Goal: Task Accomplishment & Management: Use online tool/utility

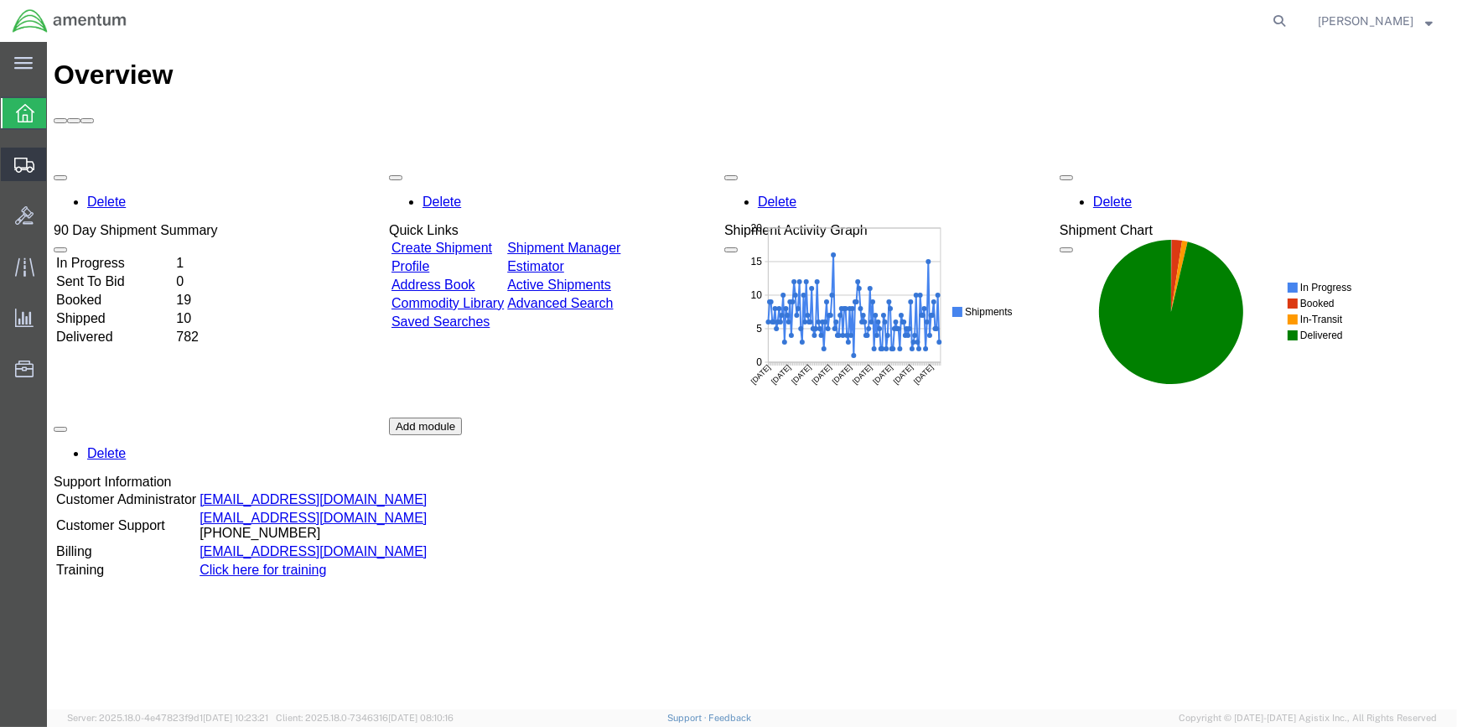
click at [0, 0] on span "Create Shipment" at bounding box center [0, 0] width 0 height 0
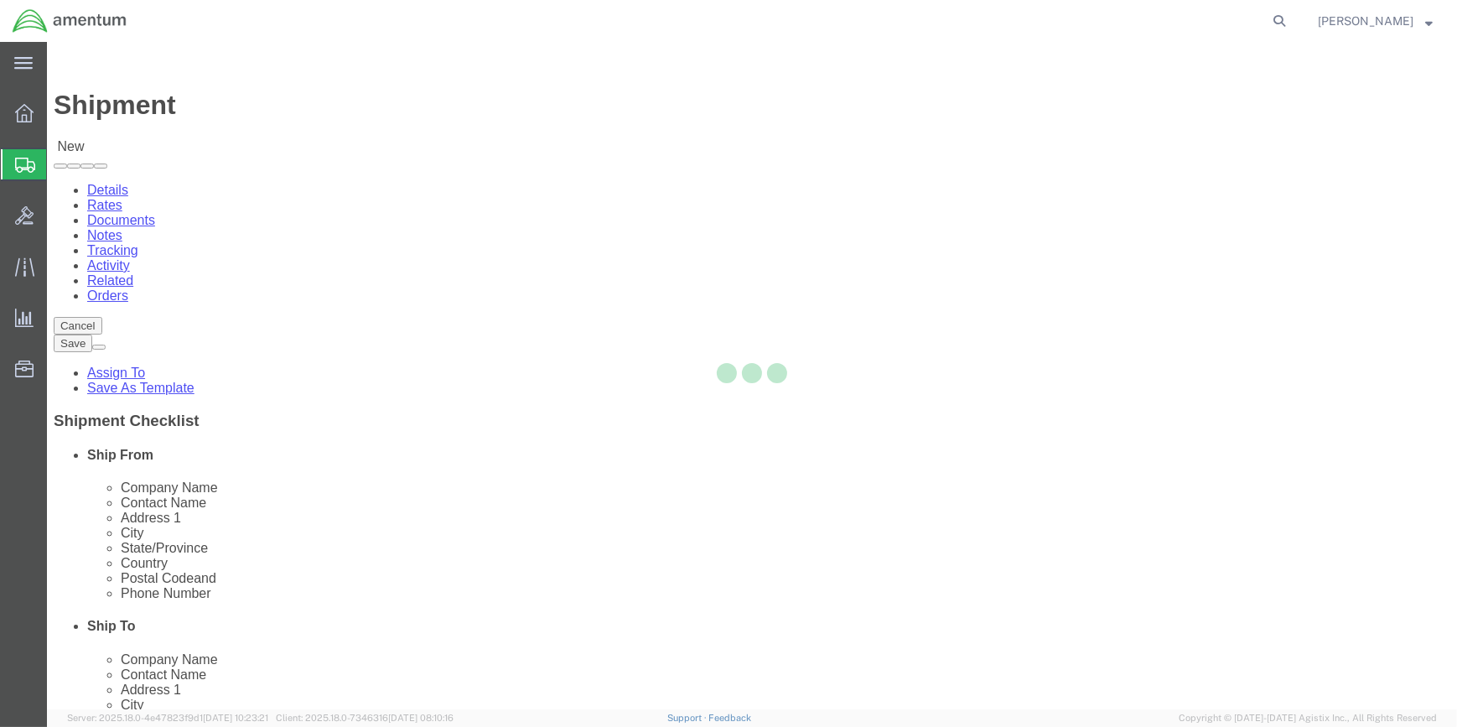
select select
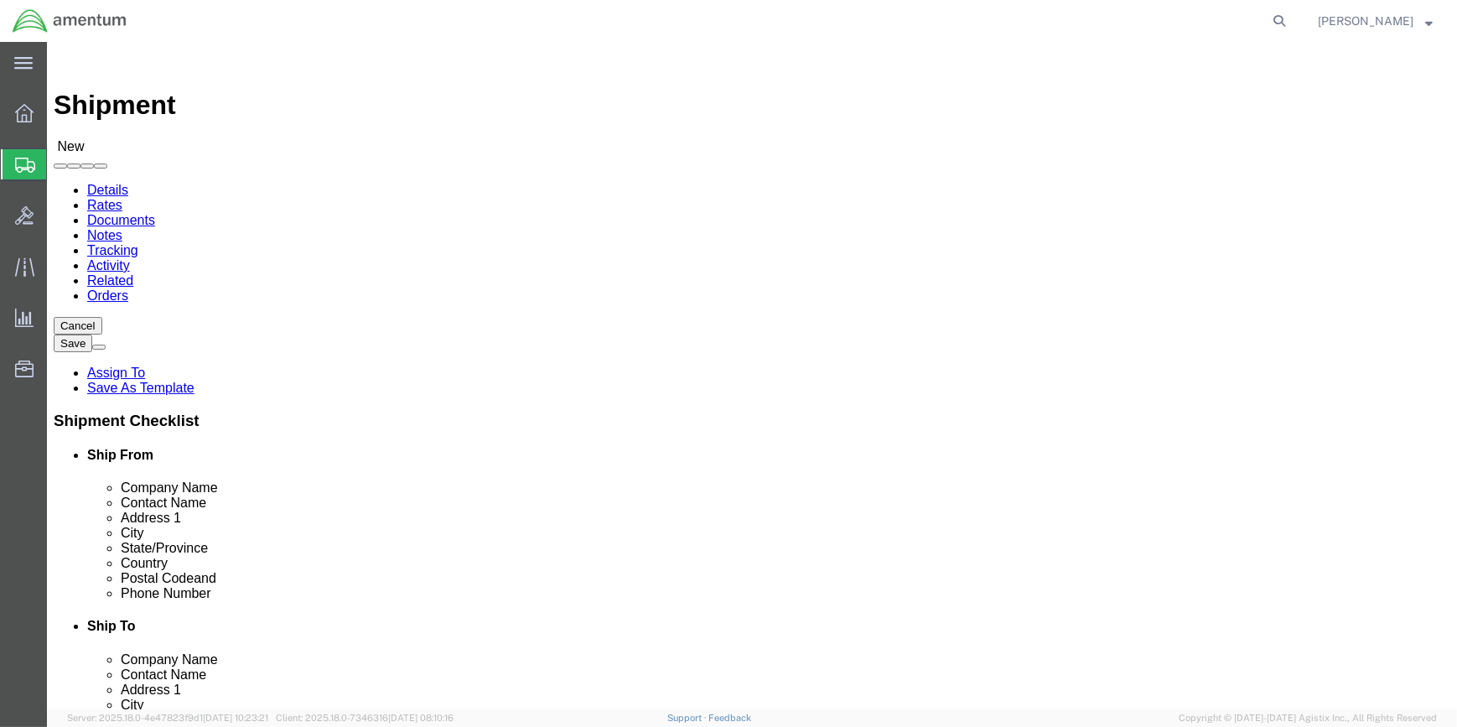
click input "text"
type input "WSA"
select select "49914"
select select "[GEOGRAPHIC_DATA]"
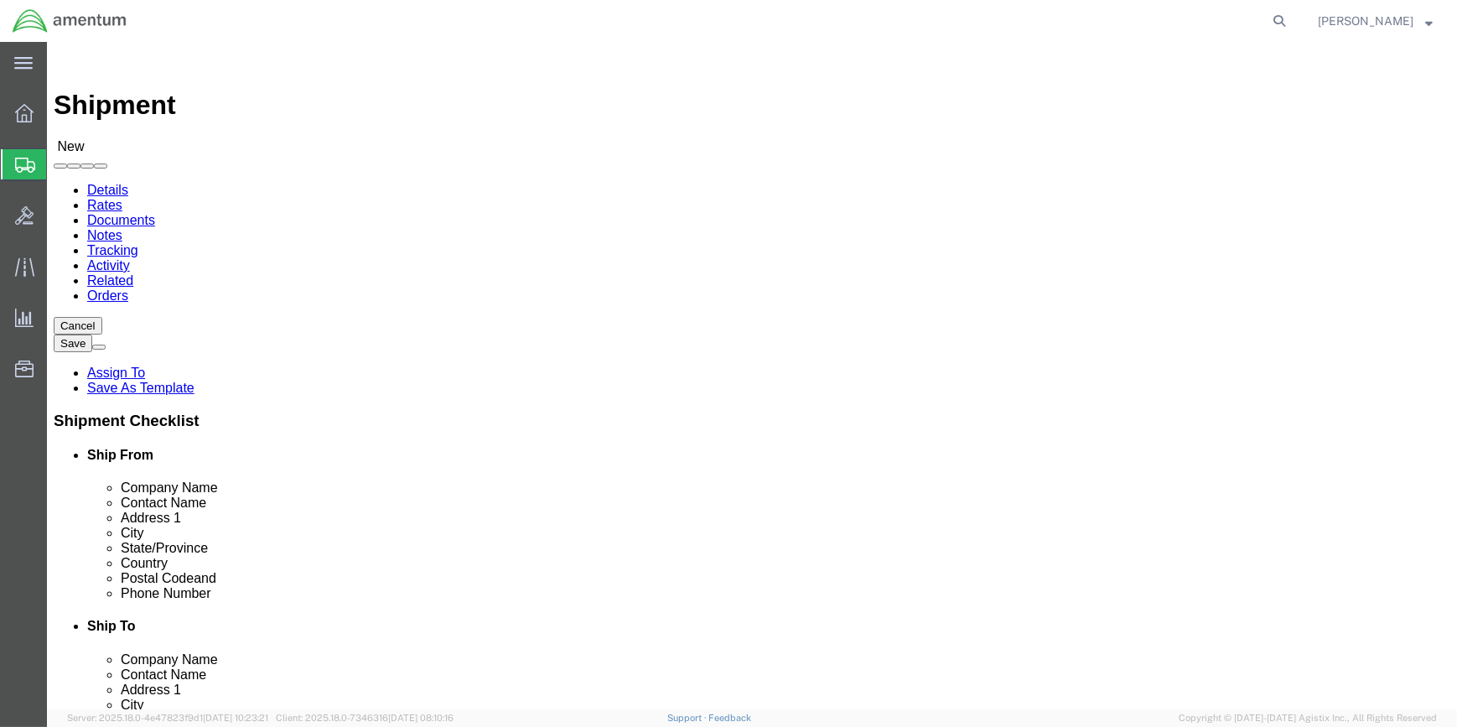
drag, startPoint x: 281, startPoint y: 337, endPoint x: 190, endPoint y: 337, distance: 90.6
click div
type input "[PERSON_NAME]"
drag, startPoint x: 301, startPoint y: 564, endPoint x: 306, endPoint y: 548, distance: 16.7
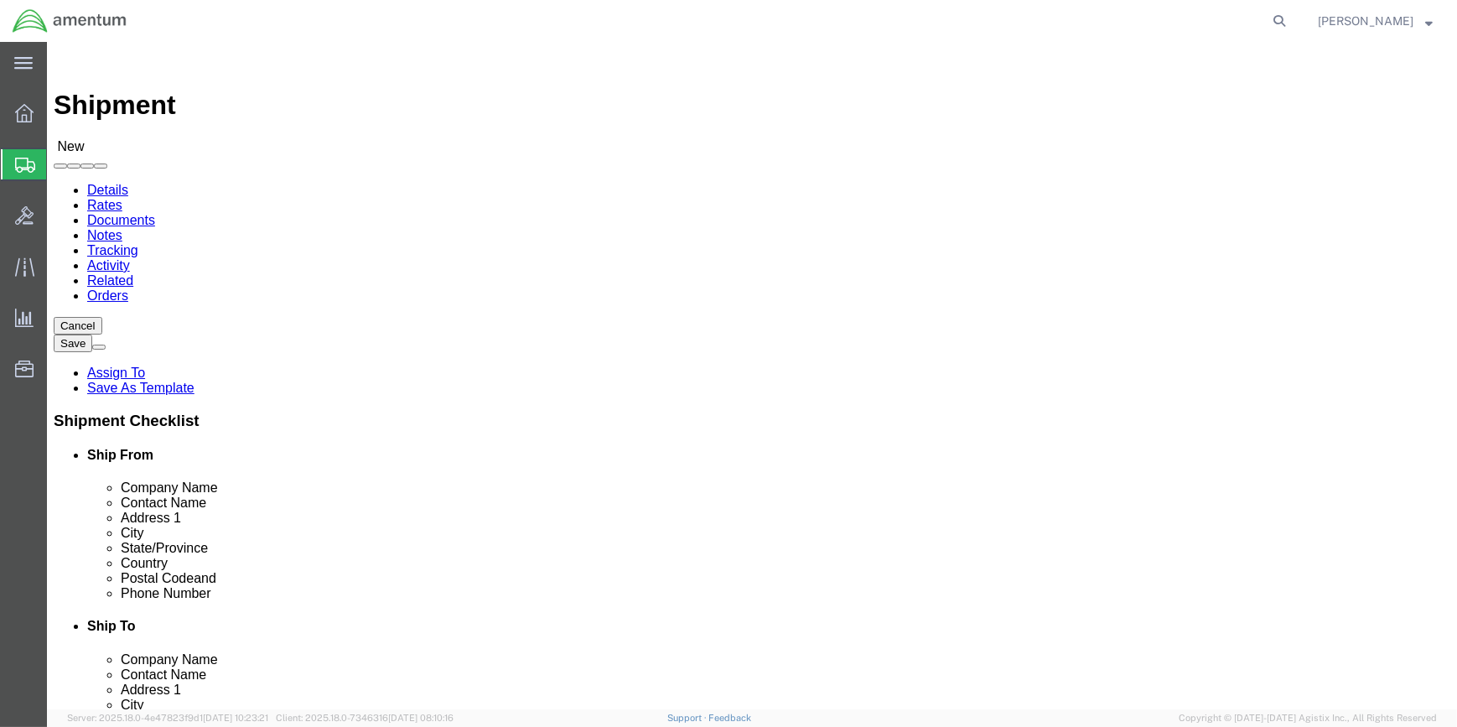
click input "text"
type input "[PHONE_NUMBER]"
drag, startPoint x: 305, startPoint y: 598, endPoint x: 220, endPoint y: 576, distance: 88.3
click div
type input "[PERSON_NAME][EMAIL_ADDRESS][PERSON_NAME][DOMAIN_NAME]"
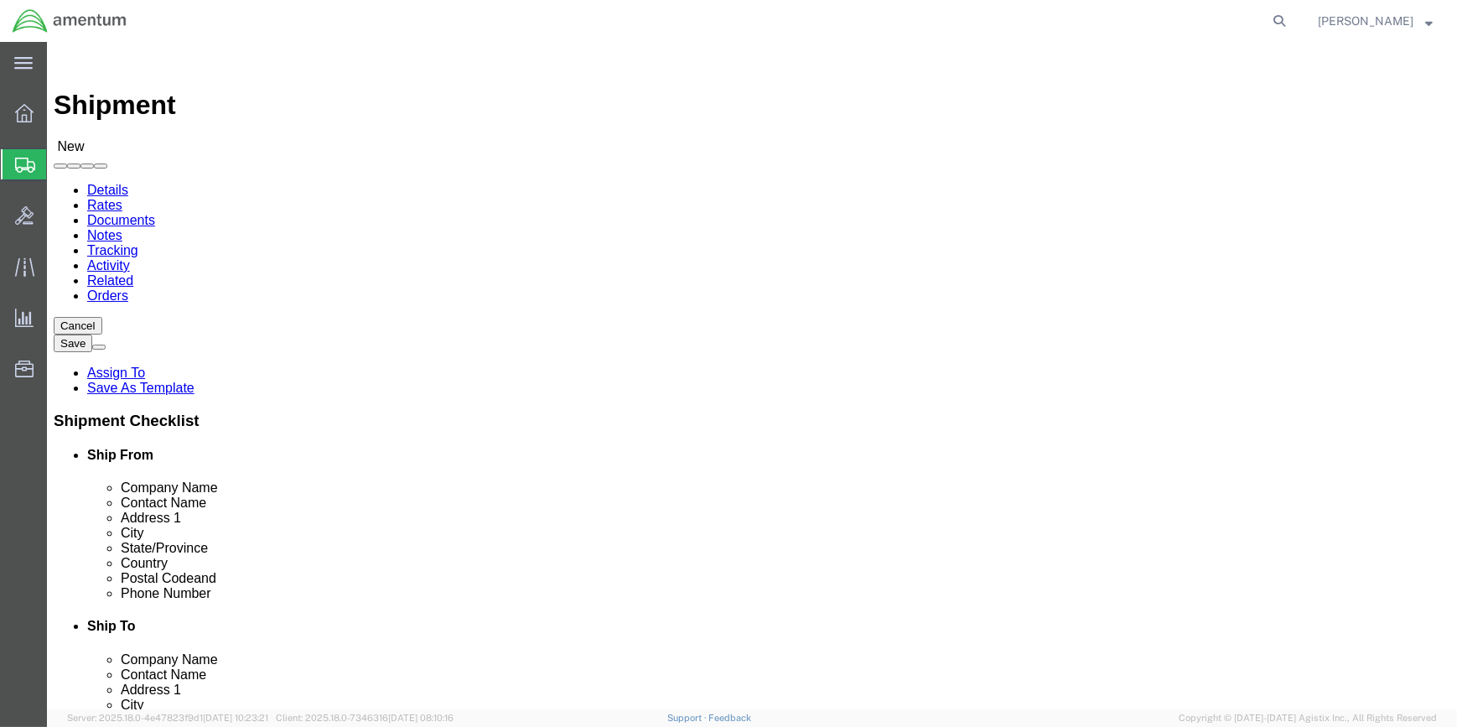
type input "elp"
select select "49939"
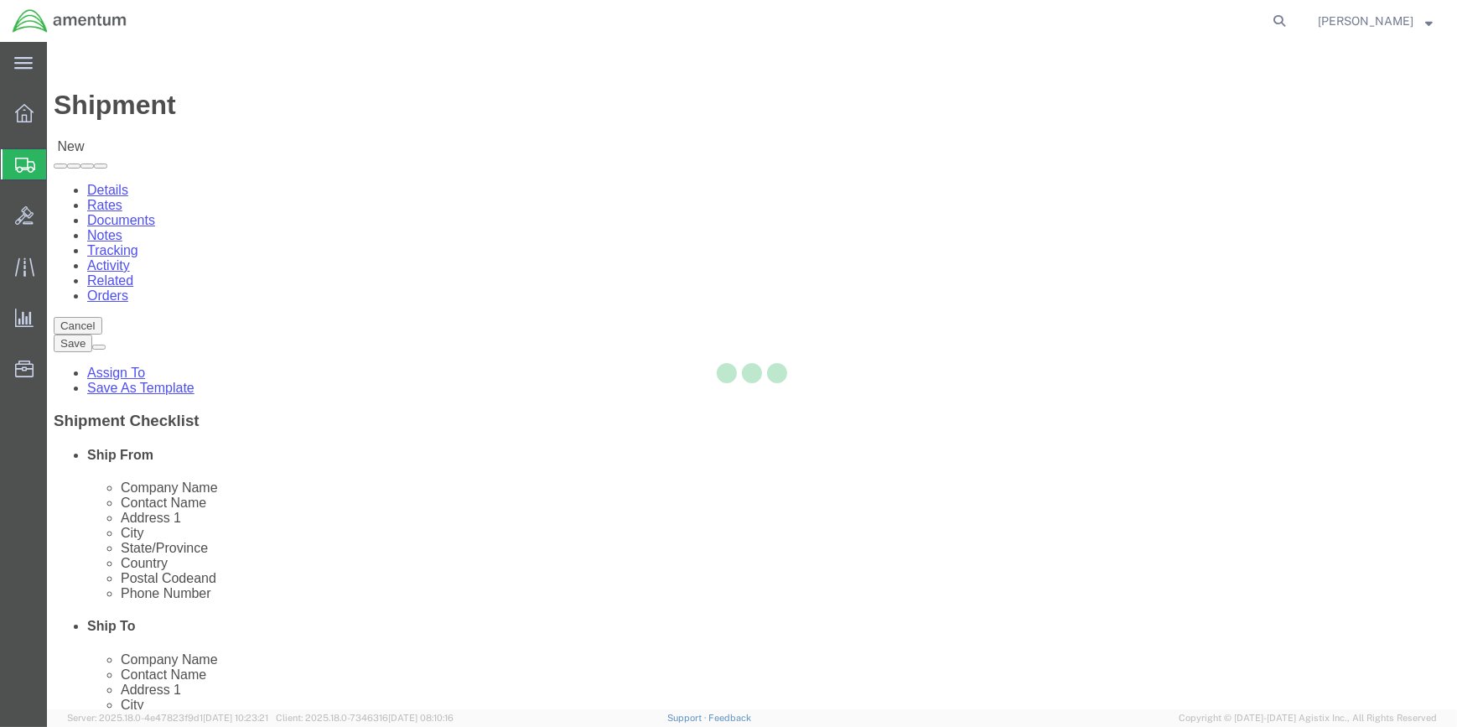
select select "[GEOGRAPHIC_DATA]"
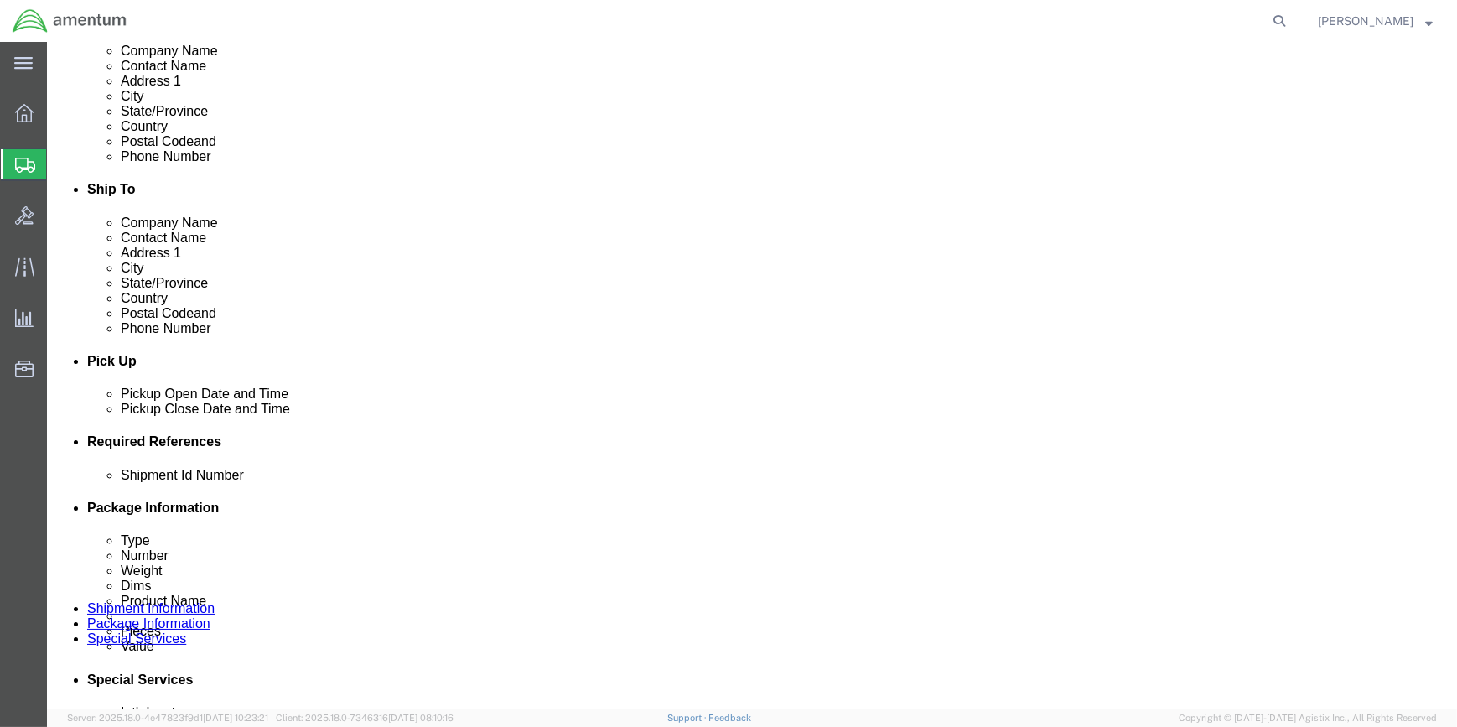
scroll to position [686, 0]
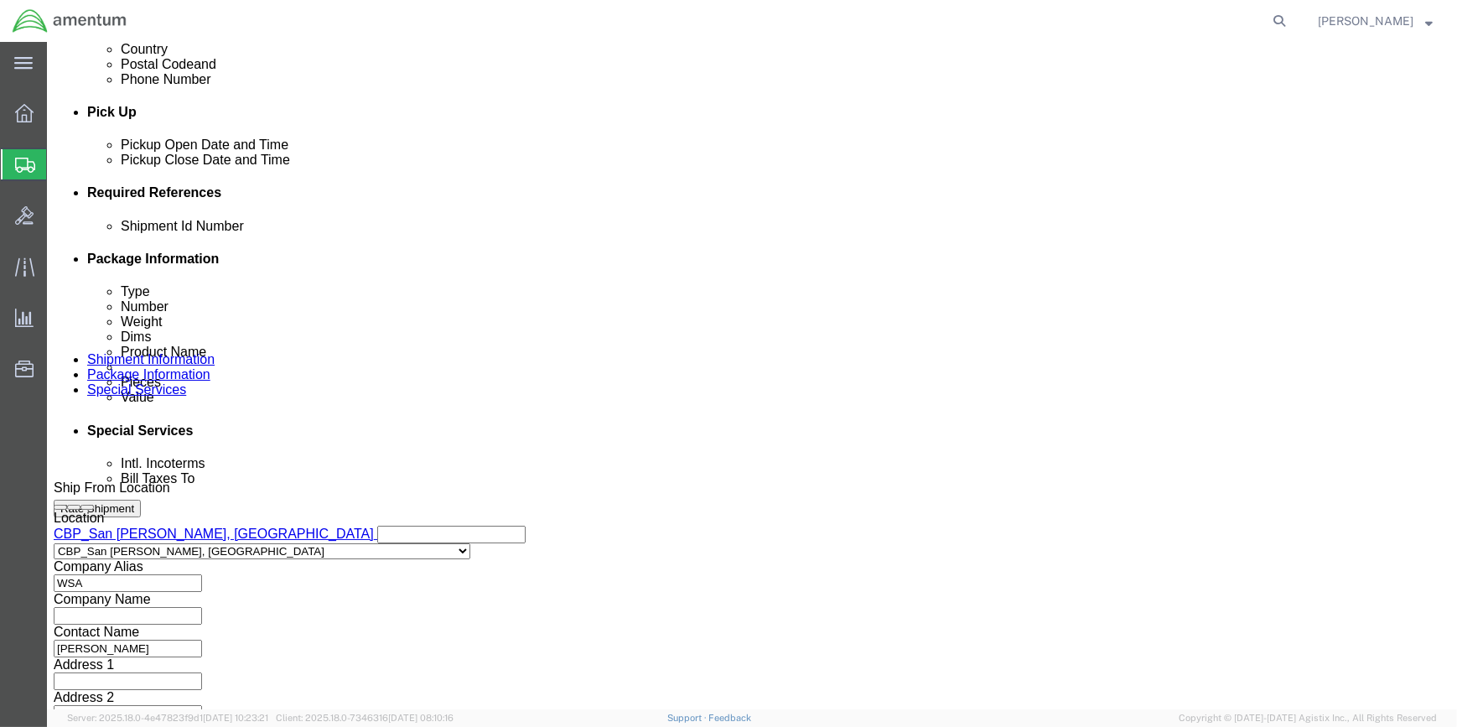
drag, startPoint x: 1005, startPoint y: 288, endPoint x: 933, endPoint y: 288, distance: 72.1
click button "Add reference"
click select "Select Account Type Activity ID Airline Appointment Number ASN Batch Request # …"
select select "CUSTREF"
click select "Select Account Type Activity ID Airline Appointment Number ASN Batch Request # …"
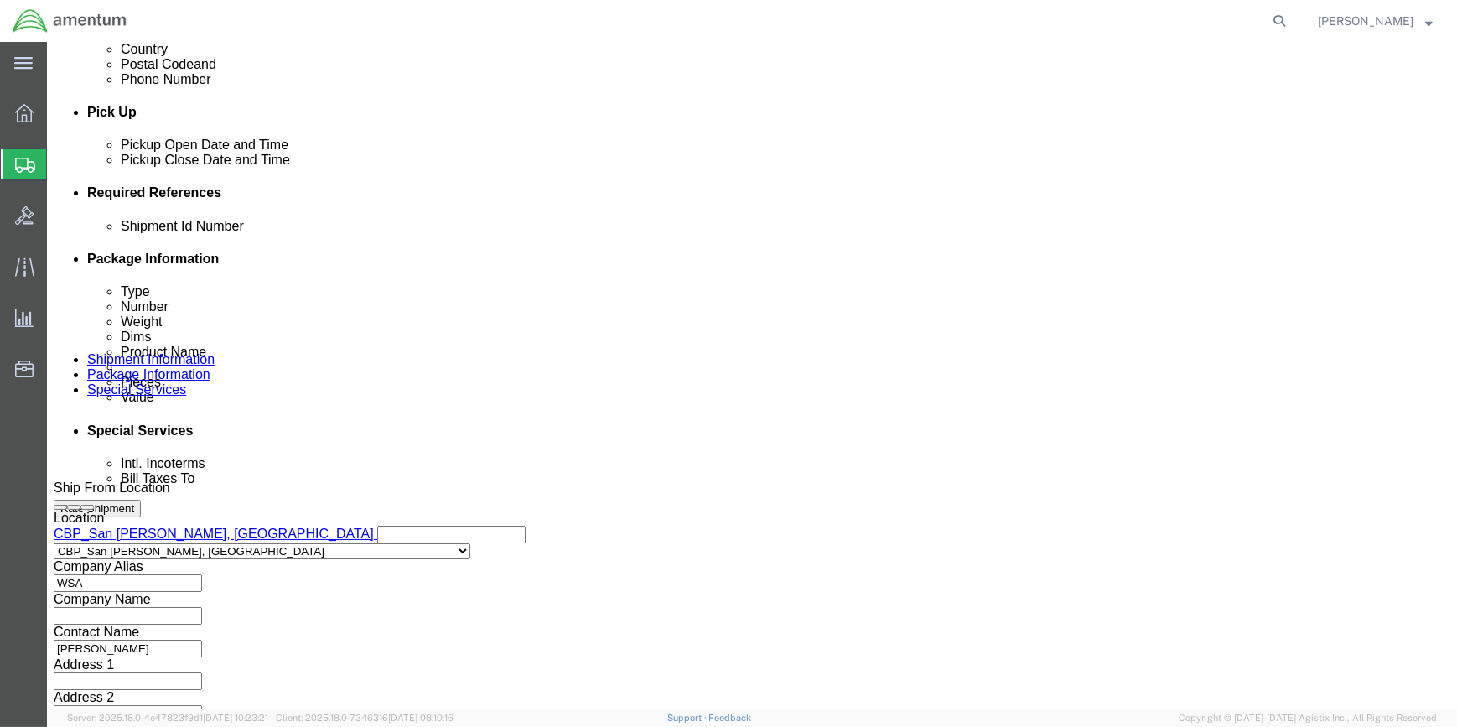
click input "text"
type input "328092"
click button "Add reference"
drag, startPoint x: 865, startPoint y: 344, endPoint x: 850, endPoint y: 344, distance: 14.3
click select "Select Account Type Activity ID Airline Appointment Number ASN Batch Request # …"
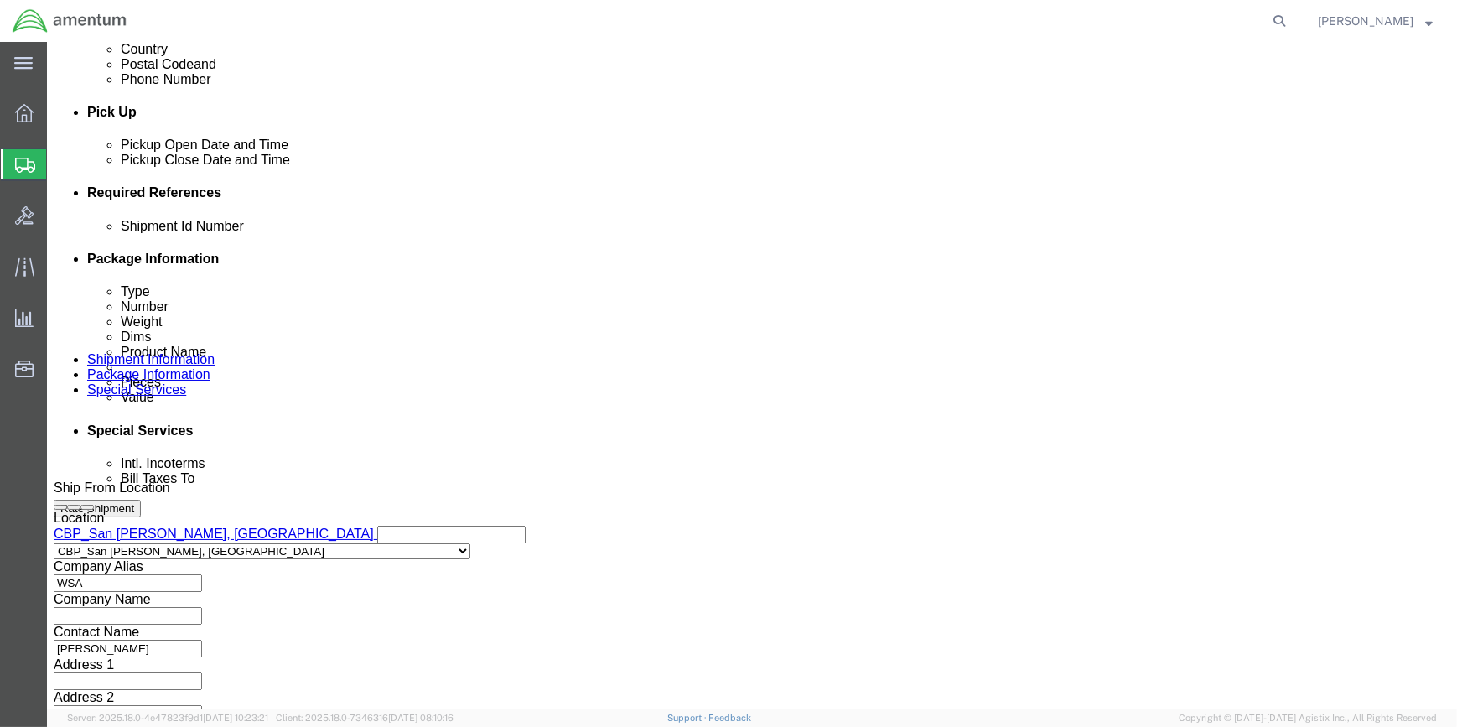
select select "DEPT"
click select "Select Account Type Activity ID Airline Appointment Number ASN Batch Request # …"
drag, startPoint x: 937, startPoint y: 338, endPoint x: 946, endPoint y: 333, distance: 10.5
click input "text"
type input "CBP"
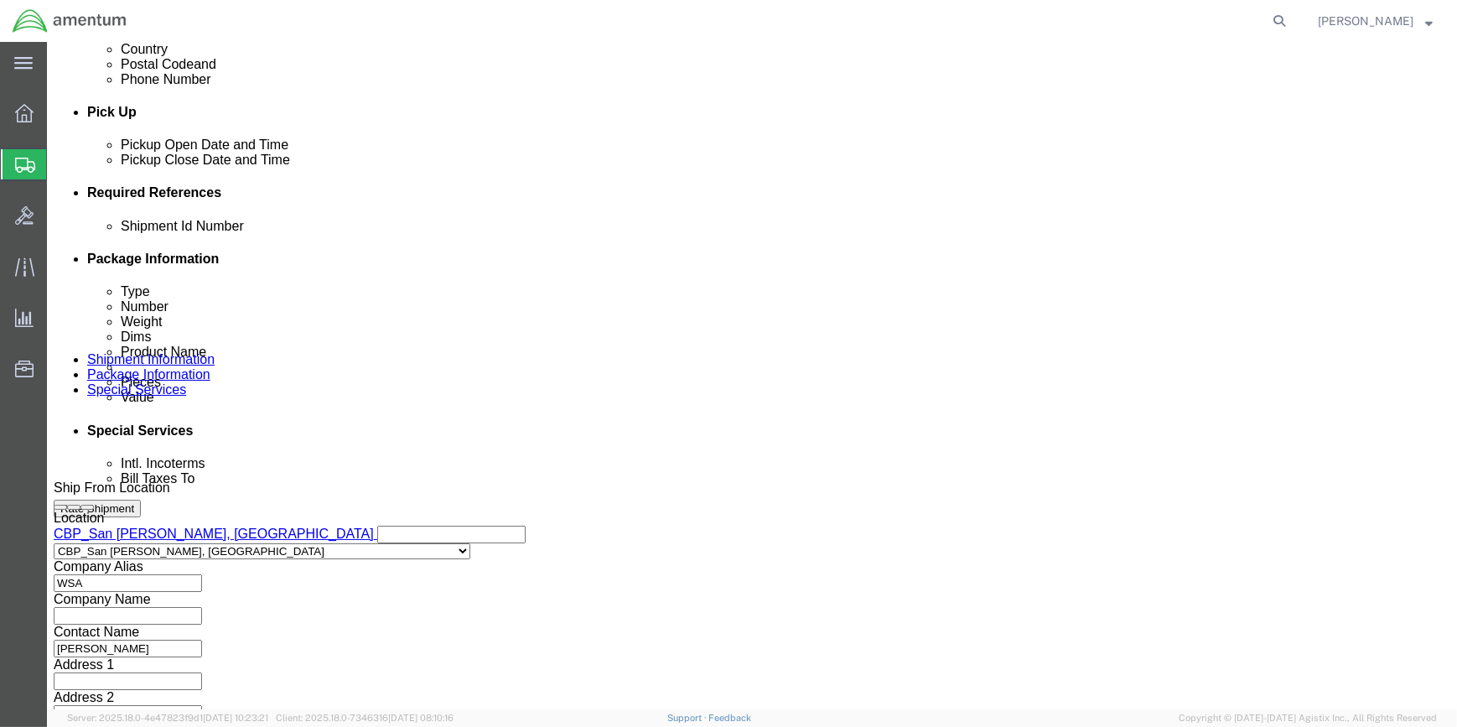
click button "Add reference"
drag, startPoint x: 174, startPoint y: 378, endPoint x: 172, endPoint y: 358, distance: 20.2
click div "Shipment Id Number Select Account Type Activity ID Airline Appointment Number A…"
select select "PROJNUM"
click select "Select Account Type Activity ID Airline Appointment Number ASN Batch Request # …"
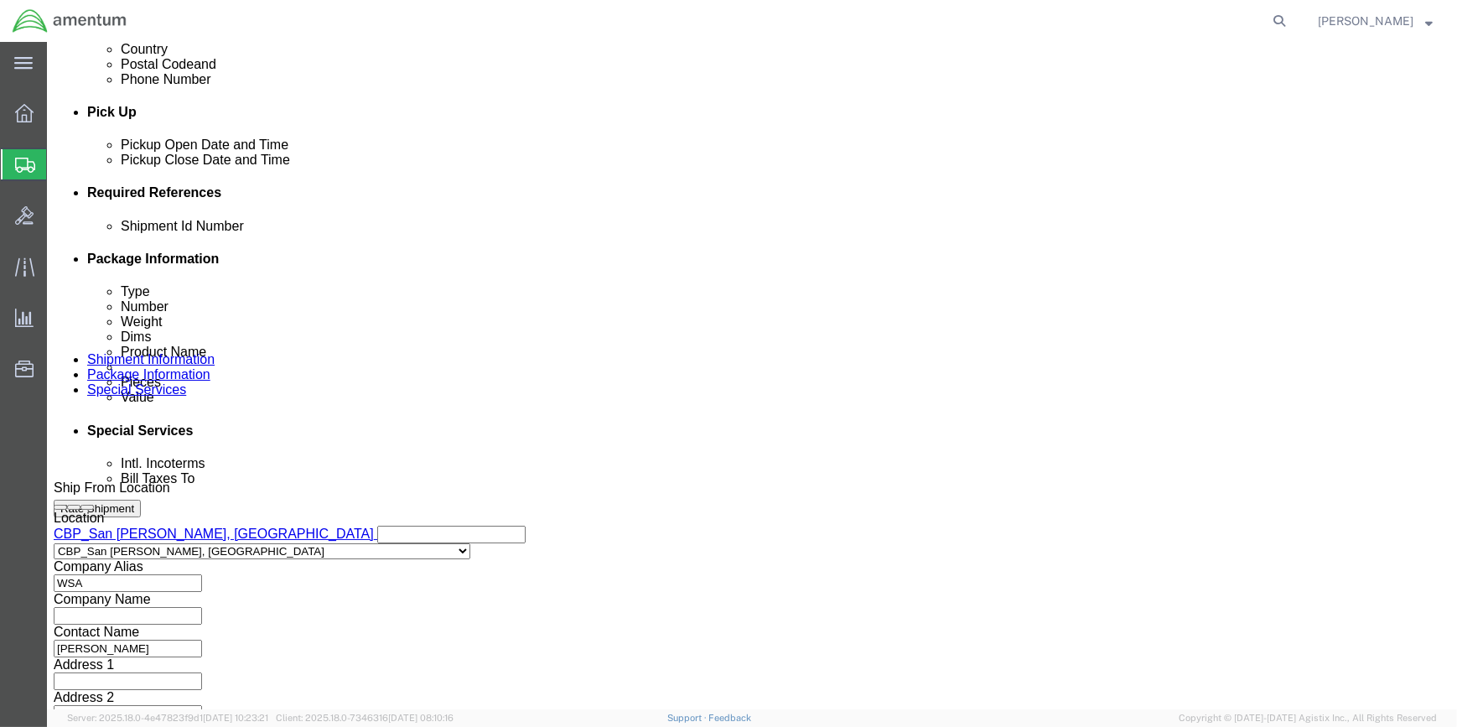
drag, startPoint x: 221, startPoint y: 377, endPoint x: 268, endPoint y: 377, distance: 47.8
click input "text"
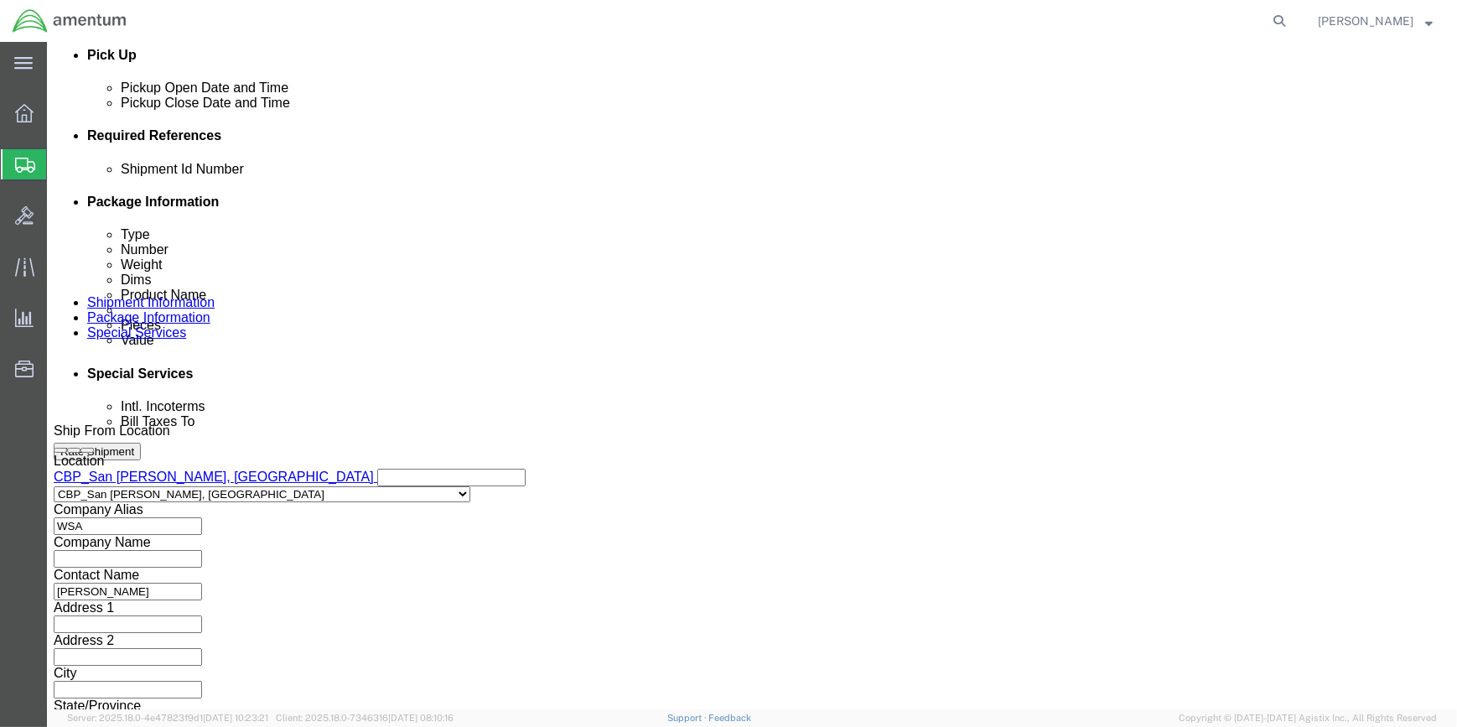
scroll to position [803, 0]
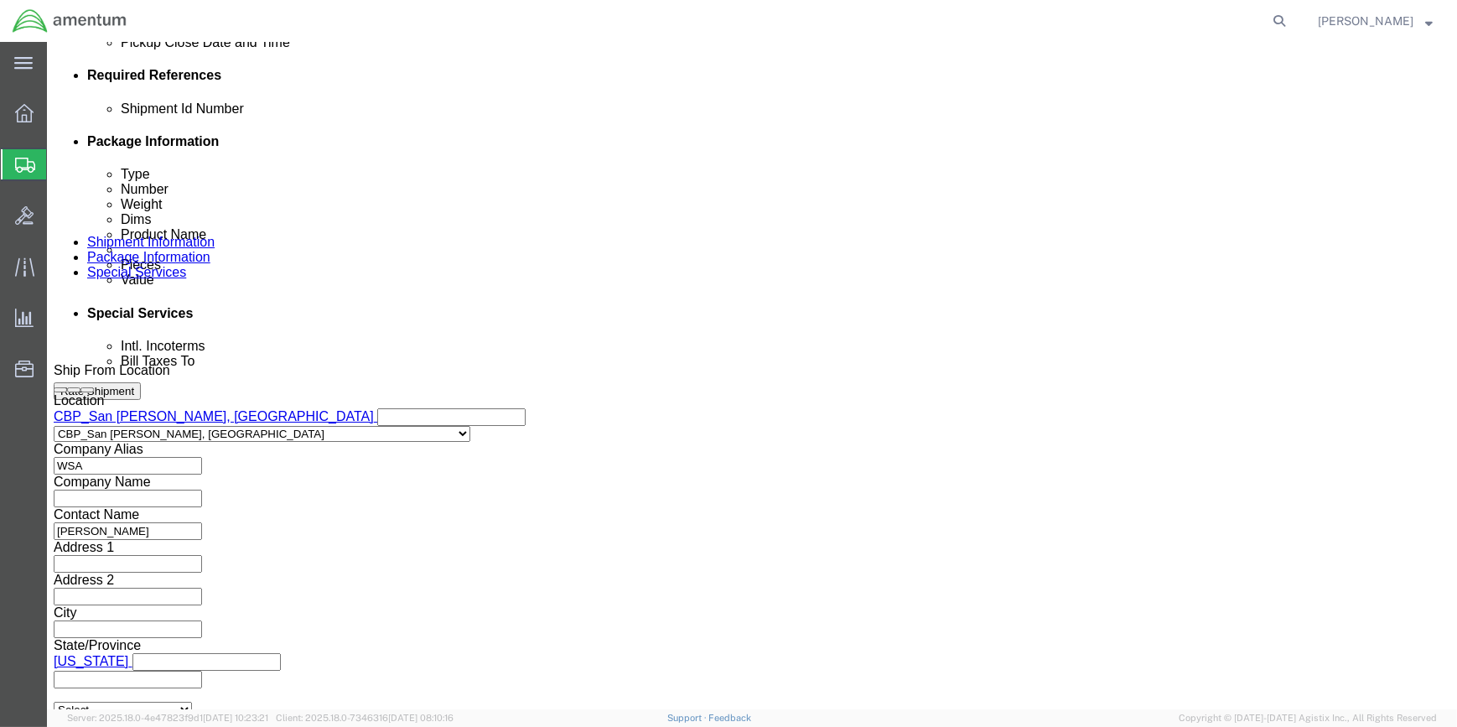
type input "6118.03.03.2219.000.WSA.0000"
click button "Continue"
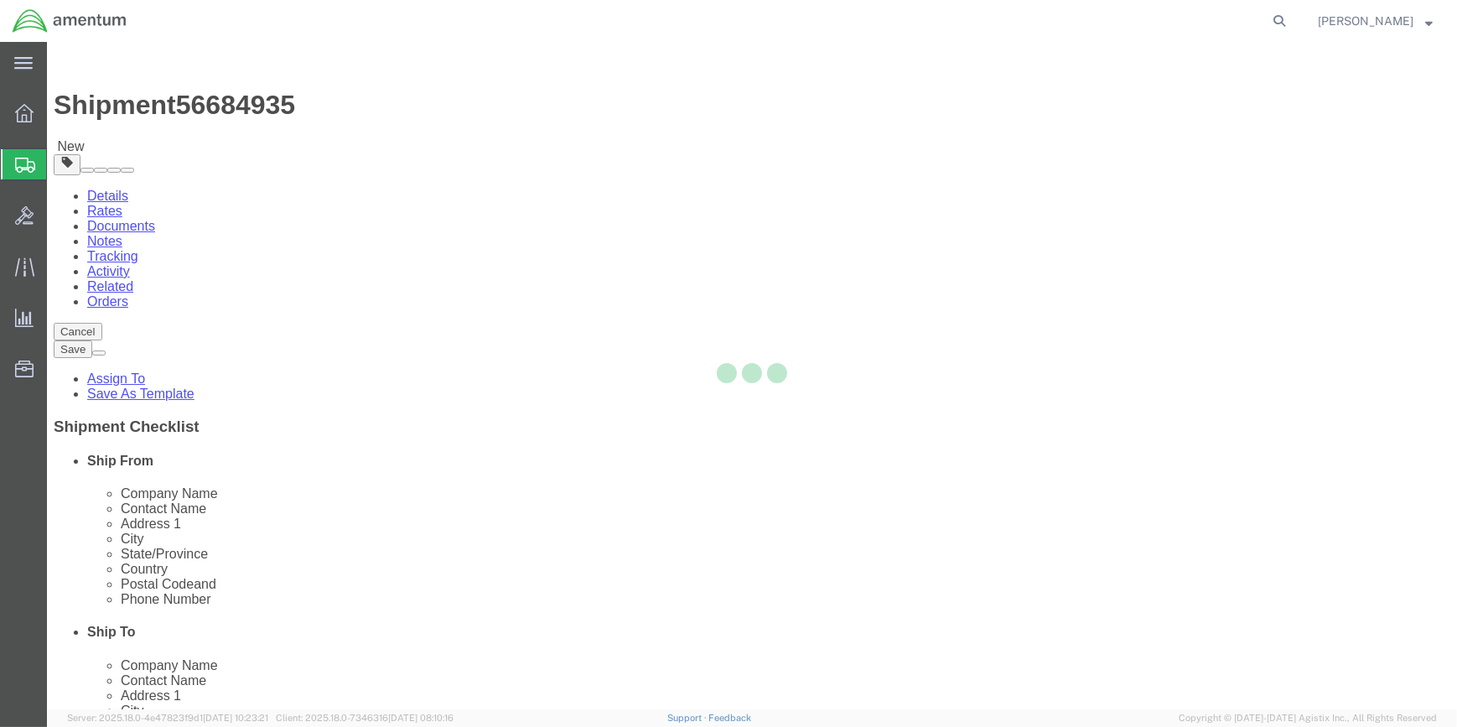
select select "CBOX"
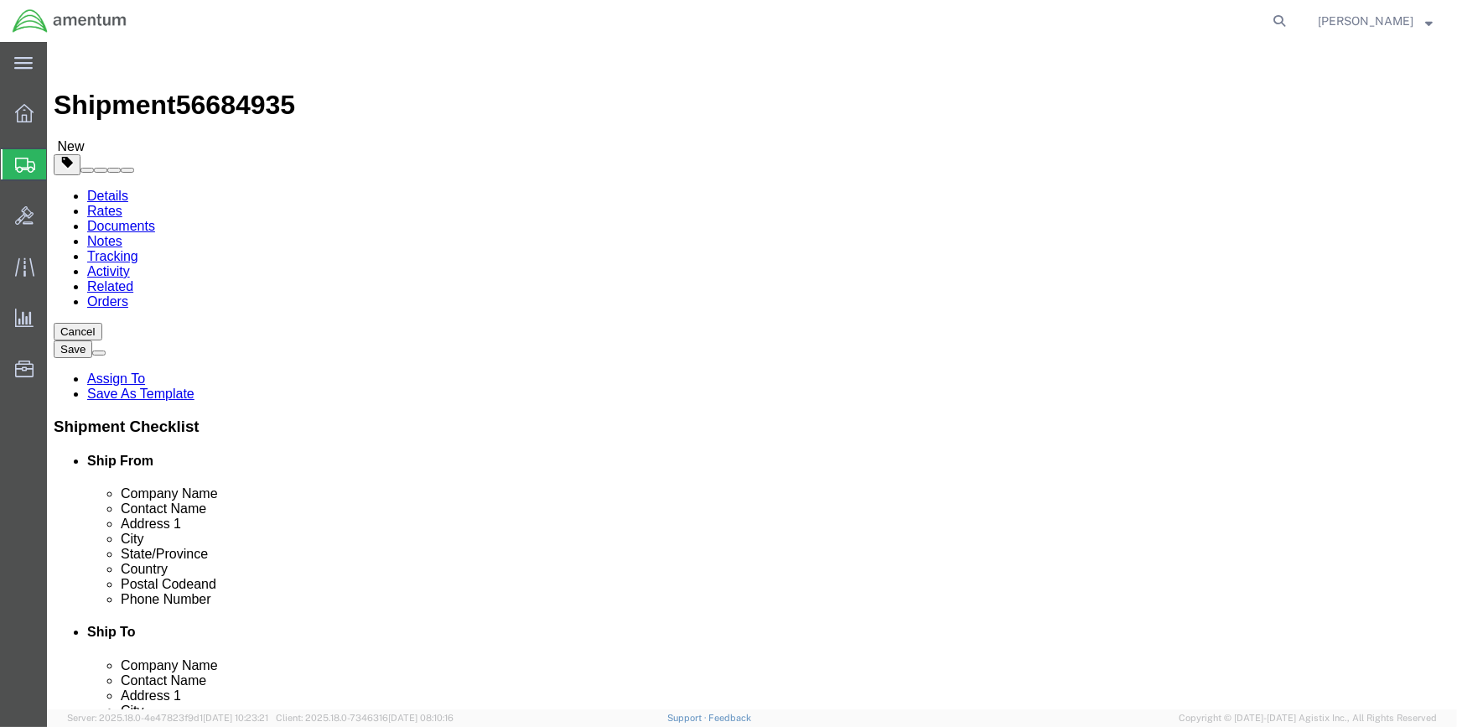
drag, startPoint x: 138, startPoint y: 18, endPoint x: 216, endPoint y: 18, distance: 78.0
click h1 "Shipment 56684935"
drag, startPoint x: 141, startPoint y: 17, endPoint x: 226, endPoint y: 20, distance: 85.6
click span "56684935"
copy span "56684935"
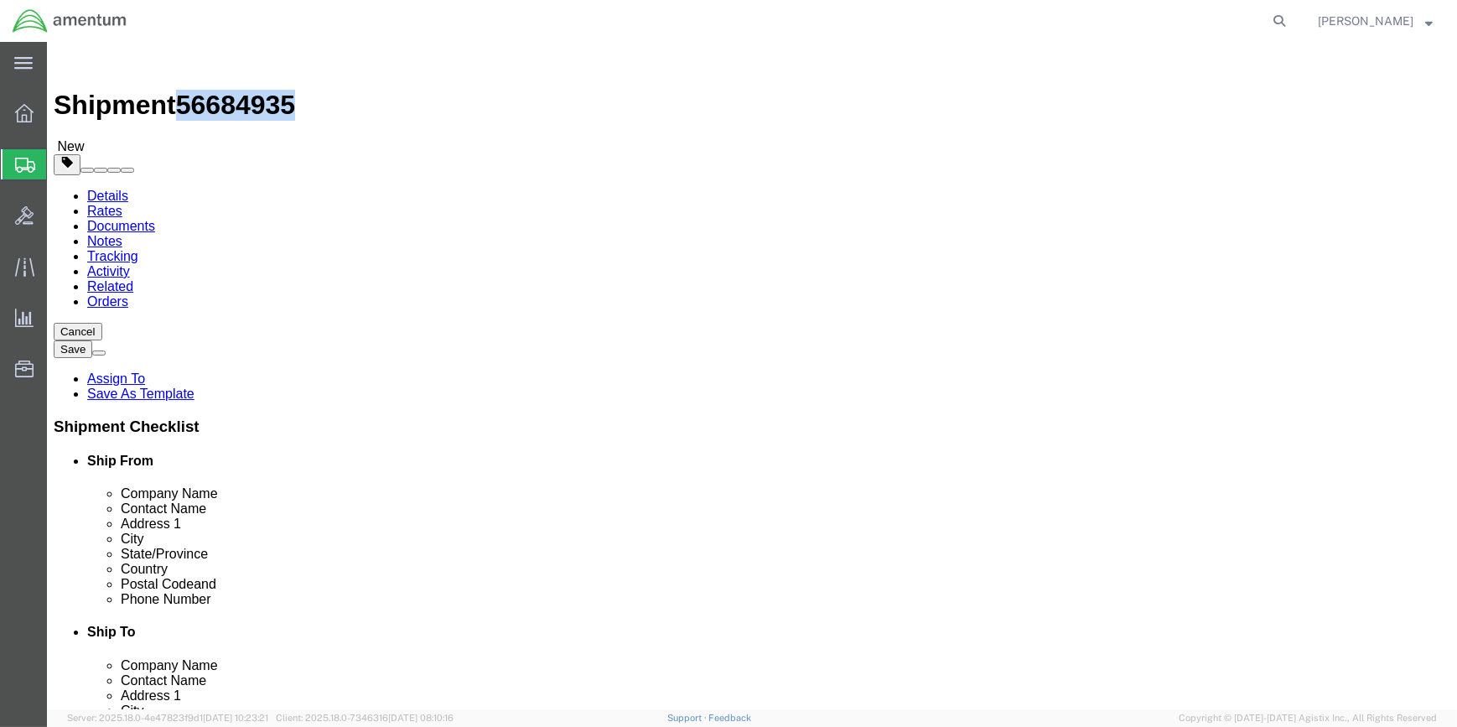
click icon
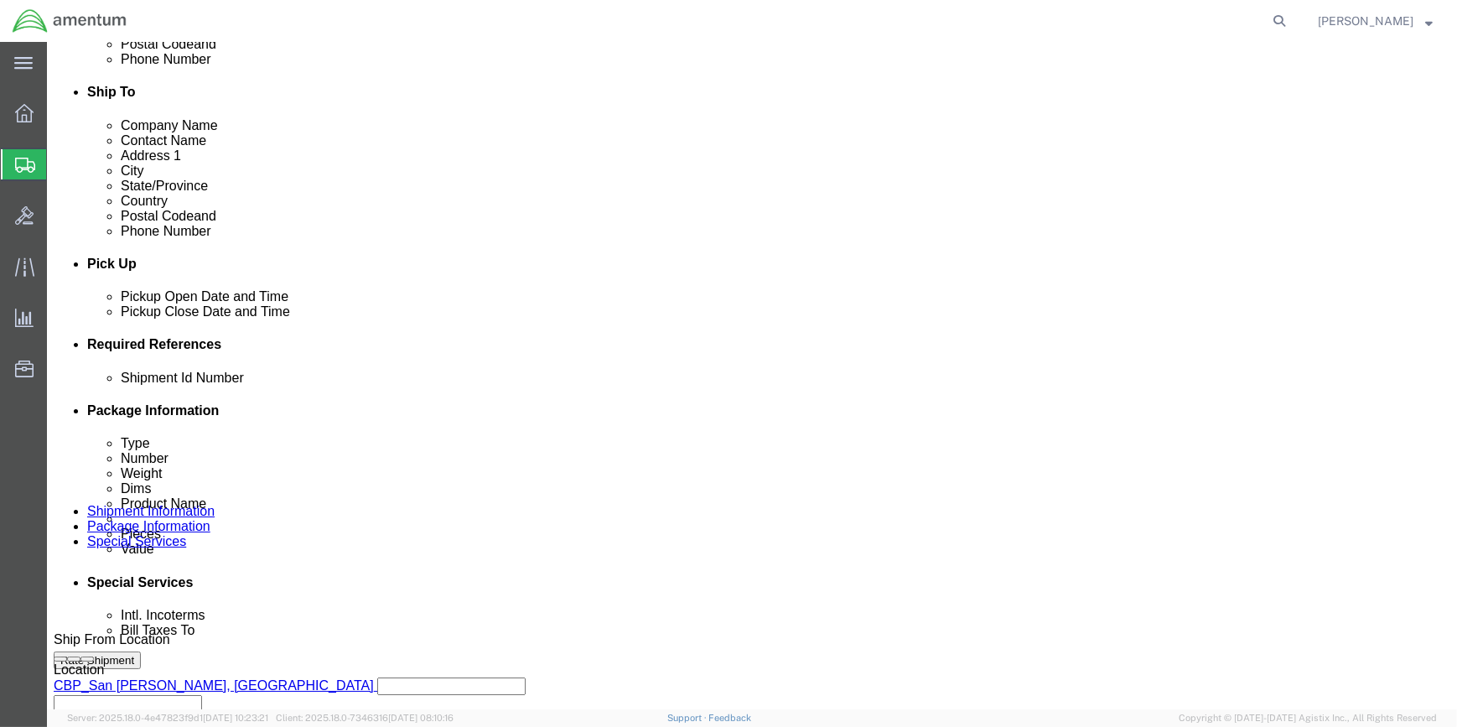
scroll to position [610, 0]
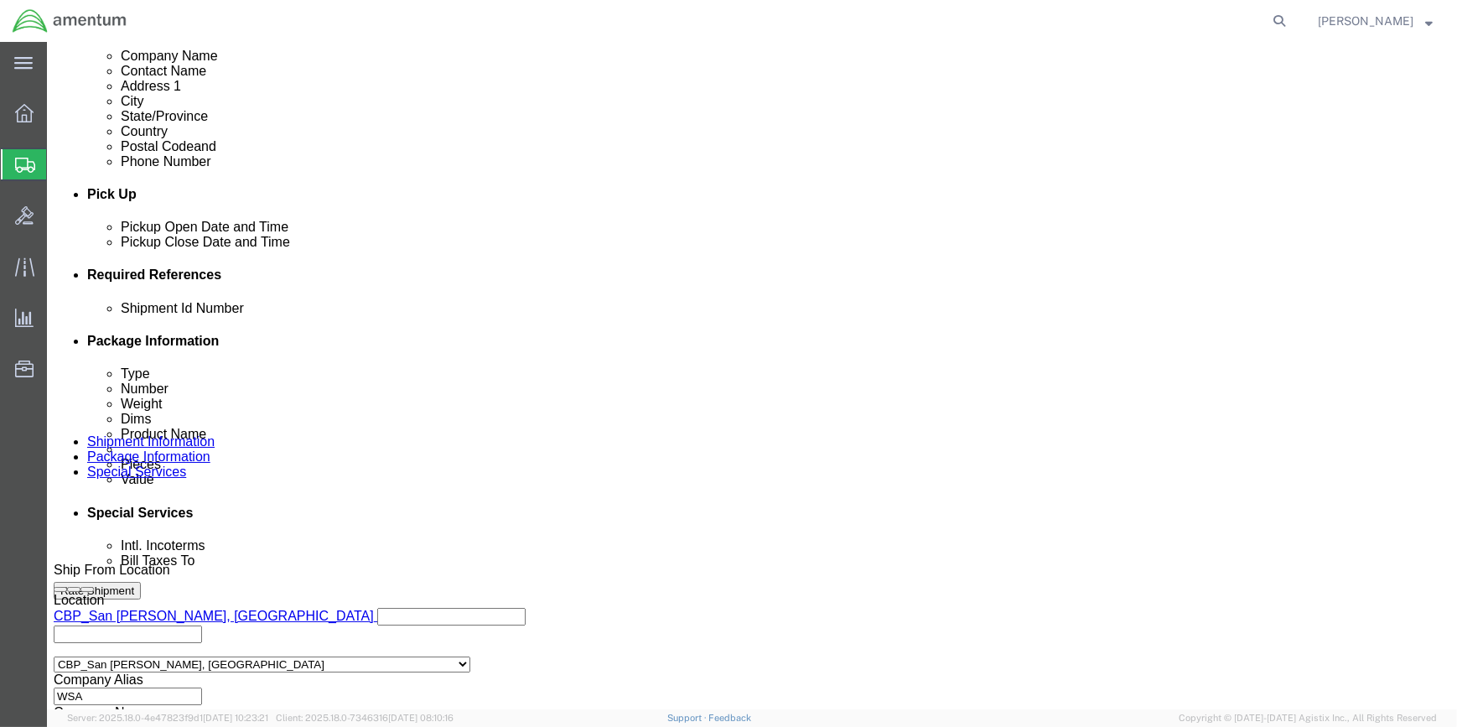
click input "text"
paste input "56684935"
type input "56684935"
click icon
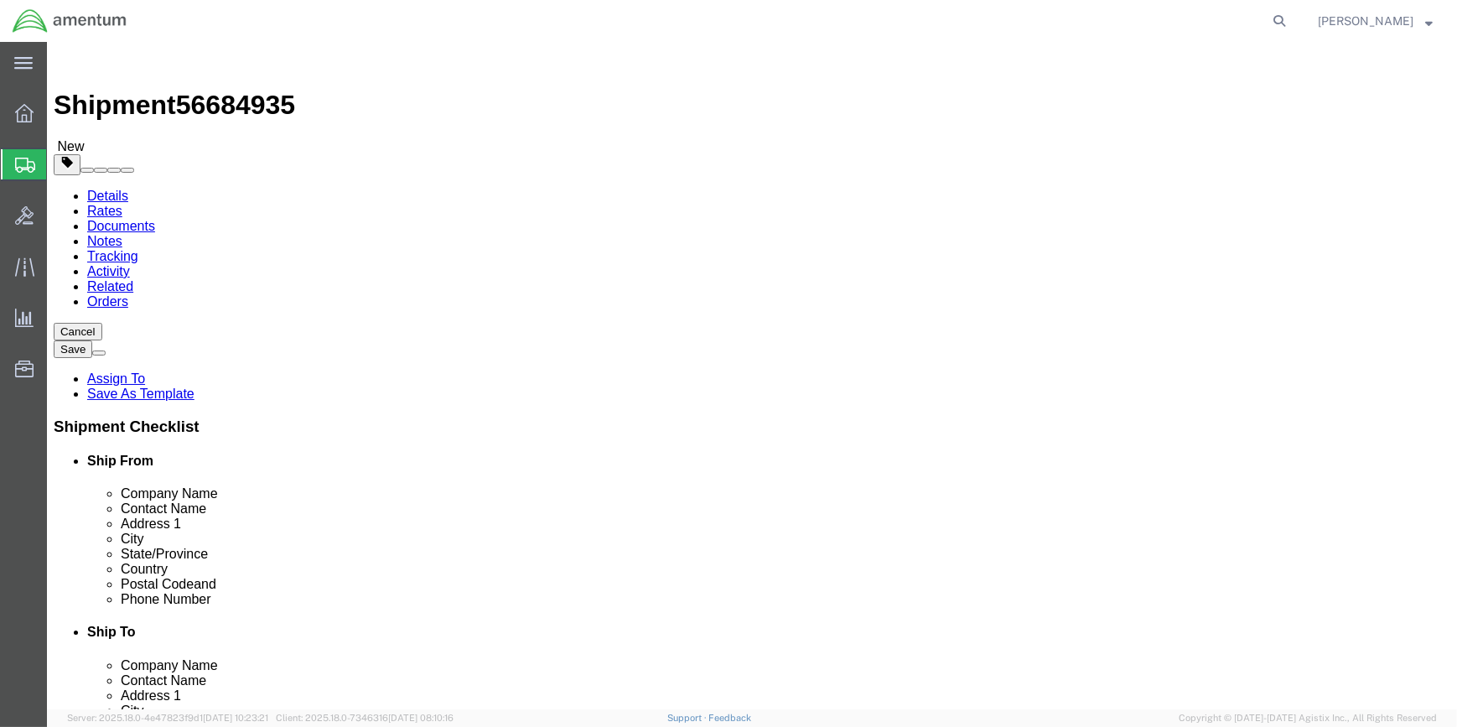
click input "text"
type input "18"
type input "12"
type input "10"
click input "0.00"
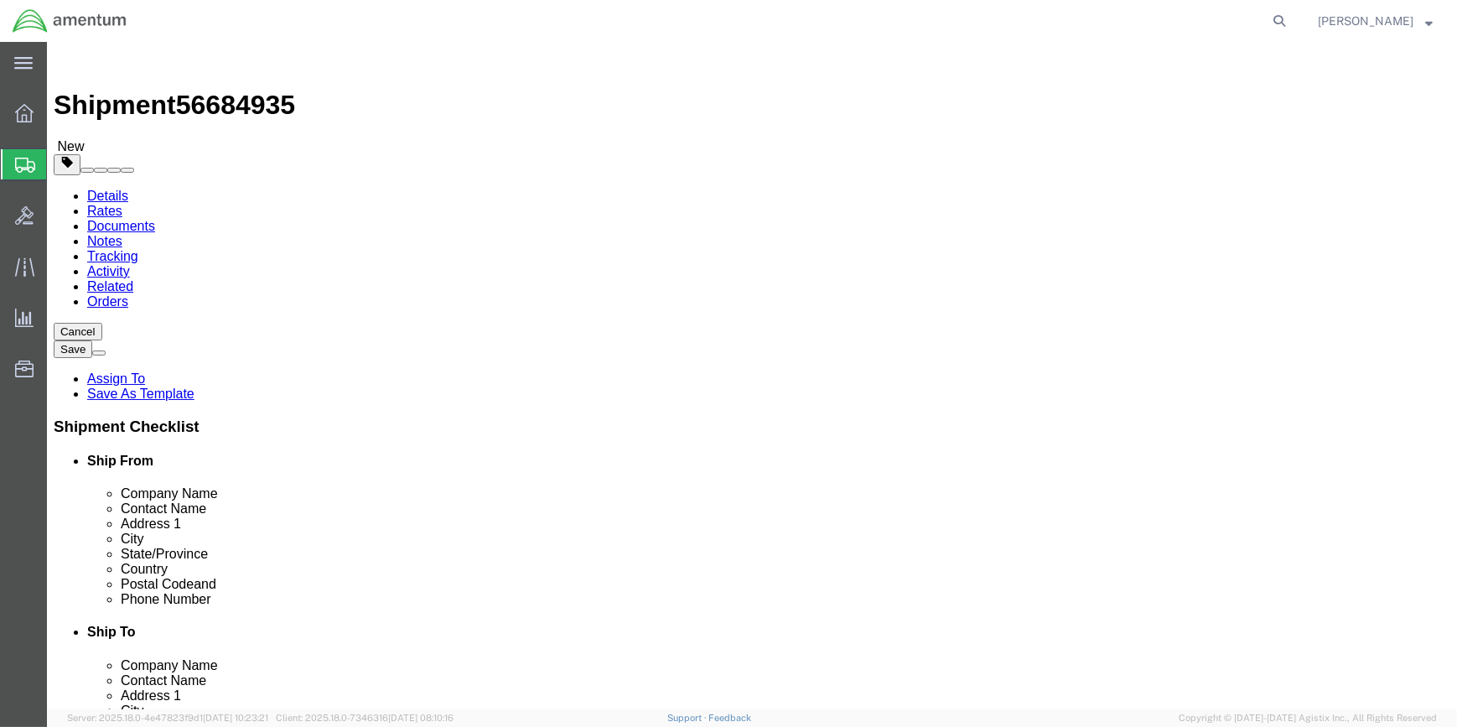
type input "0"
type input "18"
click link "Add Content"
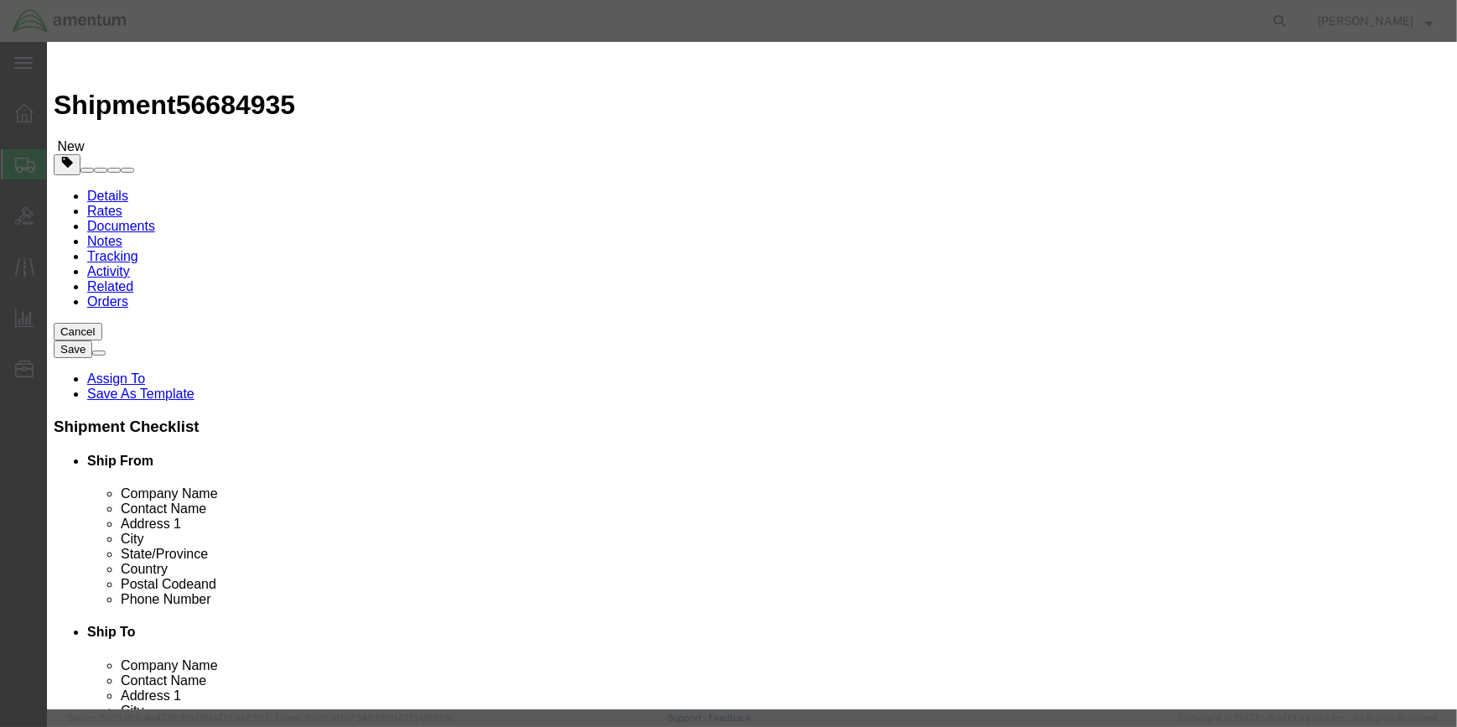
click input "text"
type input "SURVIVAL KIT"
type input "1"
type input ".24"
click input "text"
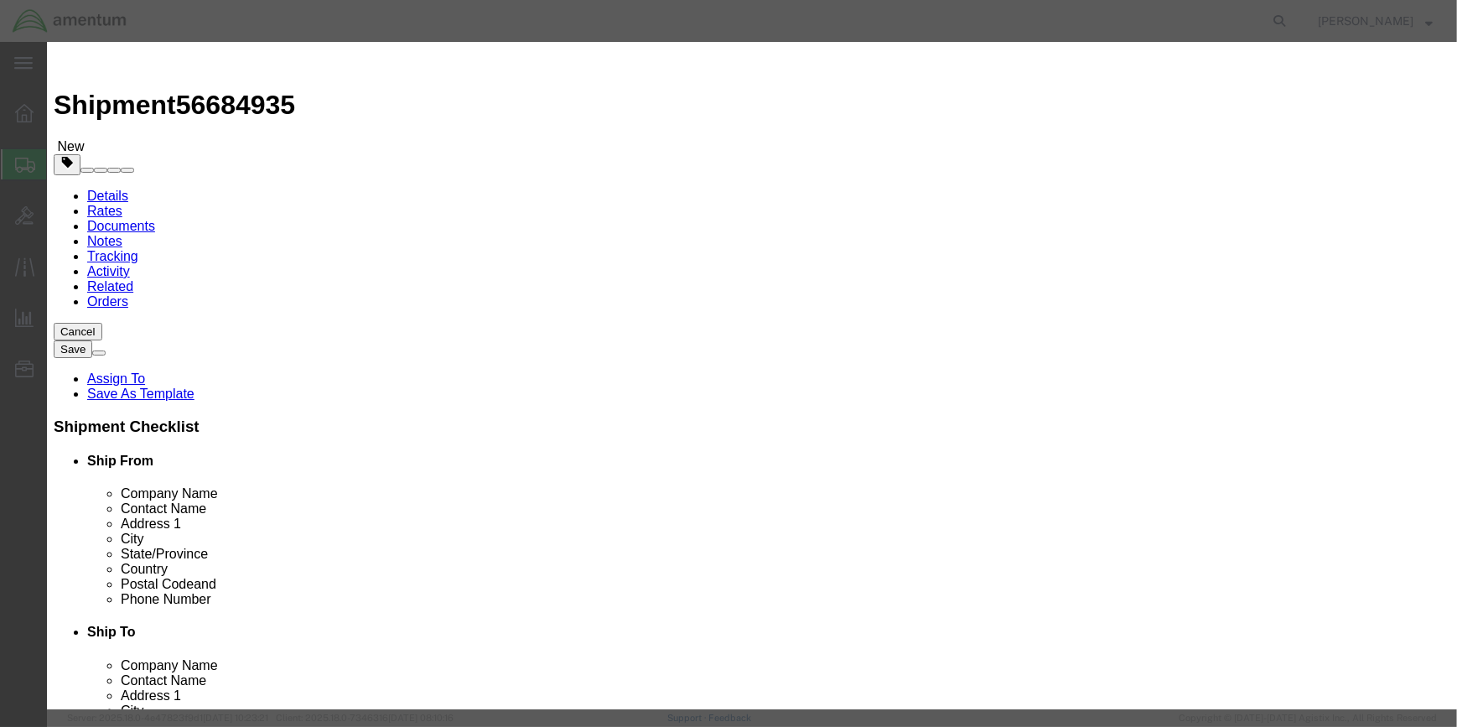
scroll to position [3, 0]
type input "CBP-062"
click input "checkbox"
checkbox input "true"
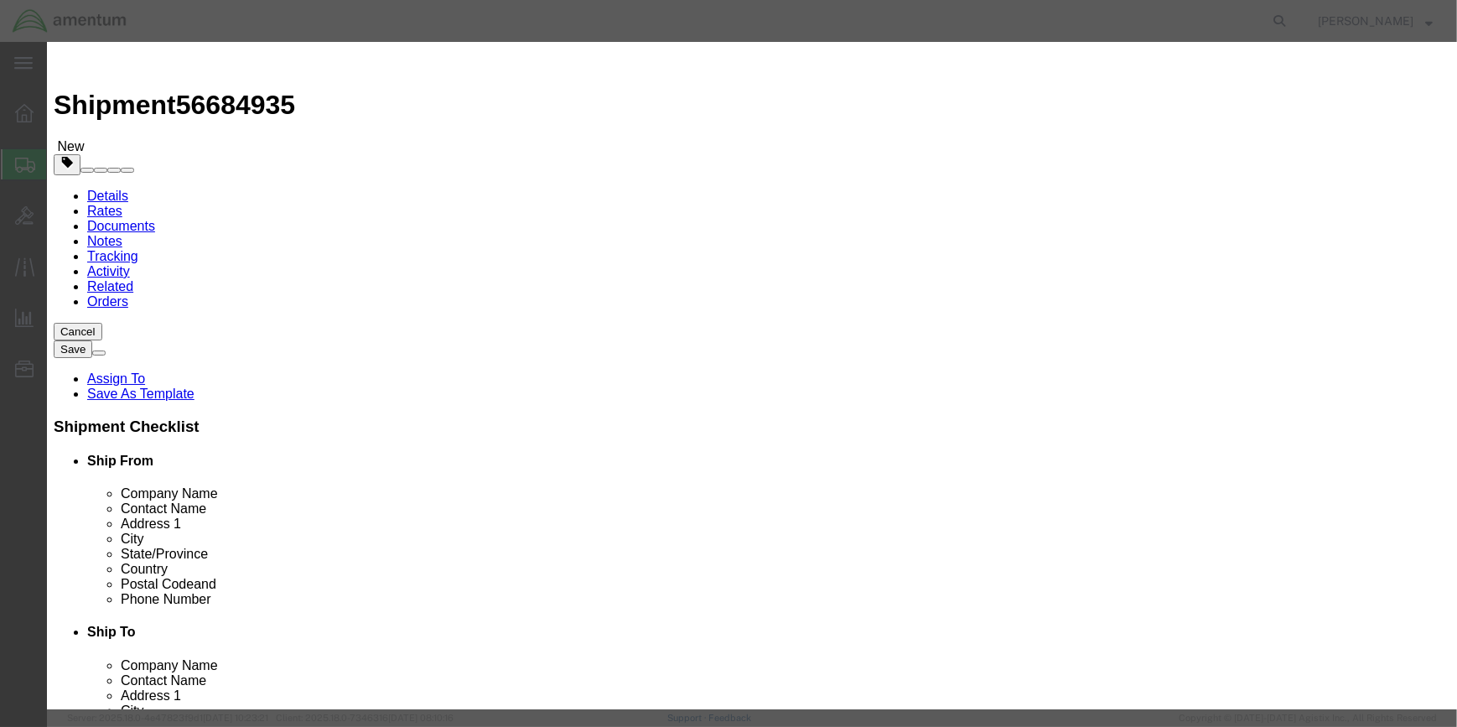
click input "text"
type input "LIFE-SAVING APPLIANCES, NOT SELF-INLATING"
click input "text"
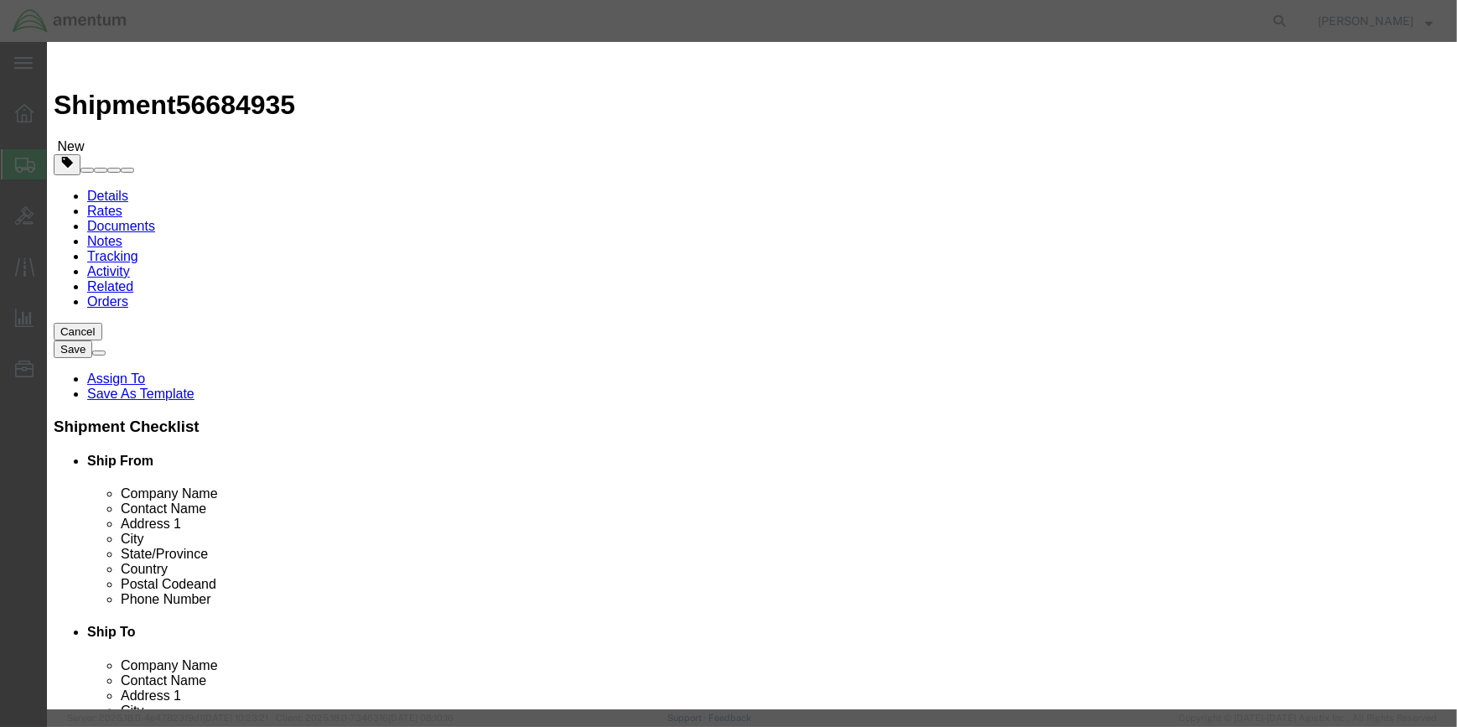
type input "3072"
click select "Select 1 Explosive 1.1 Explosive 1.2 Explosive 1.3 Explosive 1.4 Explosive 1.5 …"
select select "9 Miscellaneous"
click select "Select 1 Explosive 1.1 Explosive 1.2 Explosive 1.3 Explosive 1.4 Explosive 1.5 …"
click select "Select 1 - Drums 2 - Reserved 3 - Jerricans 4 - Boxes 5 - Bags 6 - Composite Pa…"
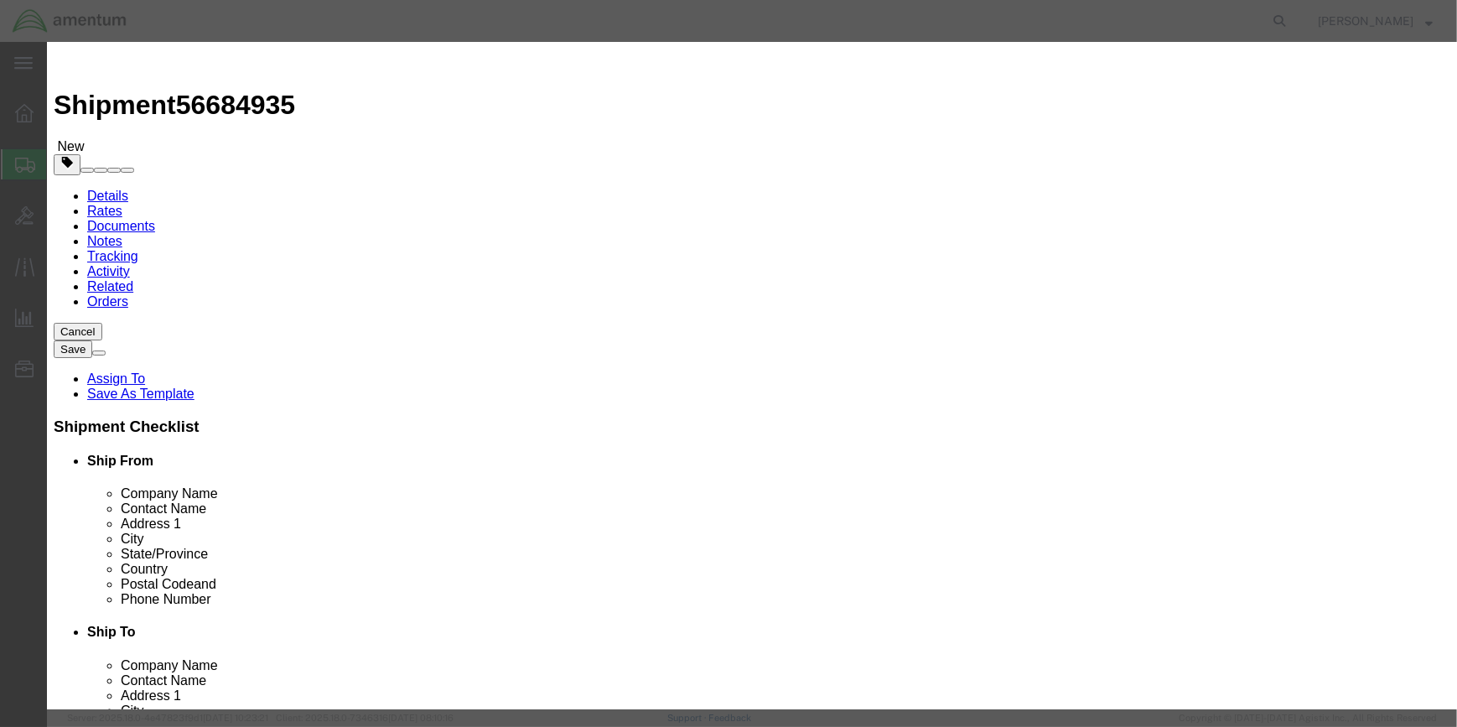
select select "BOXES"
click select "Select 1 - Drums 2 - Reserved 3 - Jerricans 4 - Boxes 5 - Bags 6 - Composite Pa…"
click select "Container Material A - Steel (all types and surface treatments) B - Aluminum C …"
select select "FIBERBOARD"
click select "Container Material A - Steel (all types and surface treatments) B - Aluminum C …"
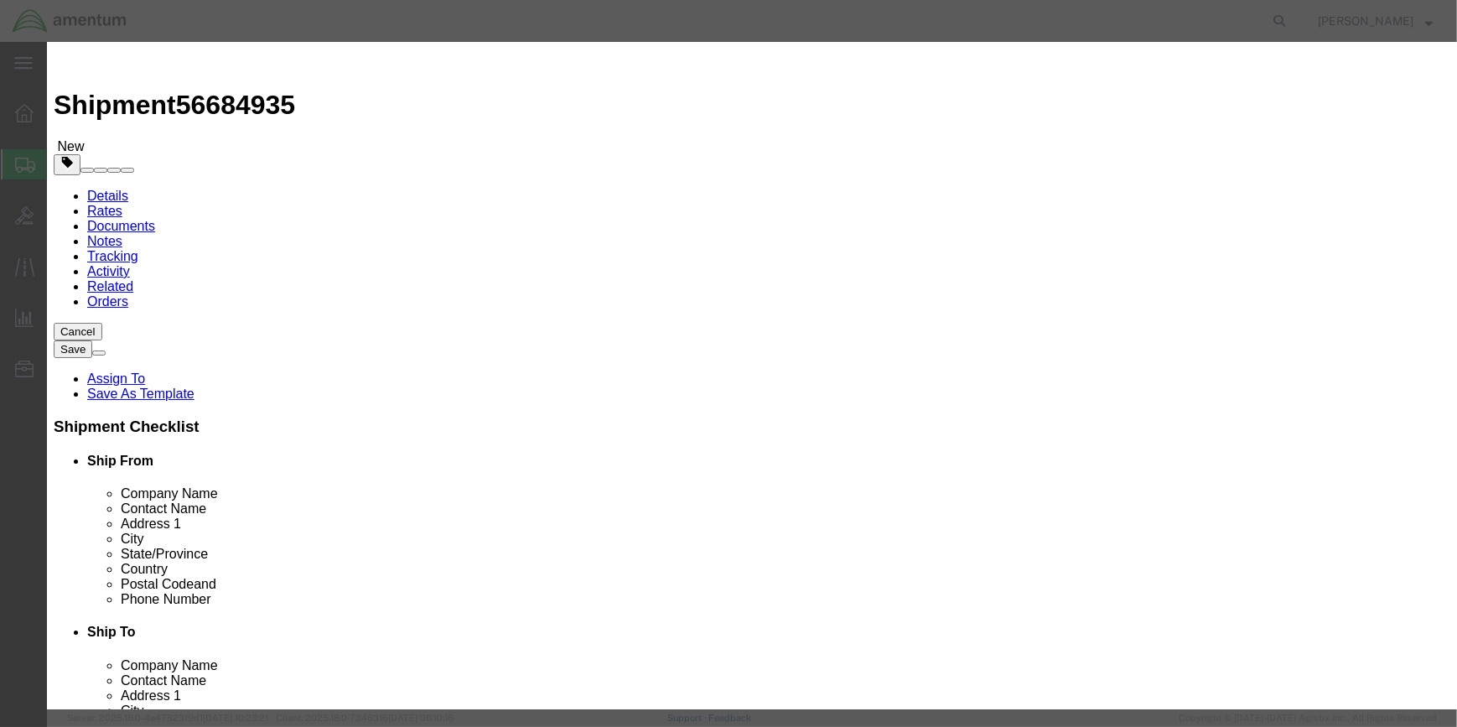
scroll to position [442, 0]
click input "text"
type input "955"
drag, startPoint x: 495, startPoint y: 441, endPoint x: 517, endPoint y: 432, distance: 23.7
click input "text"
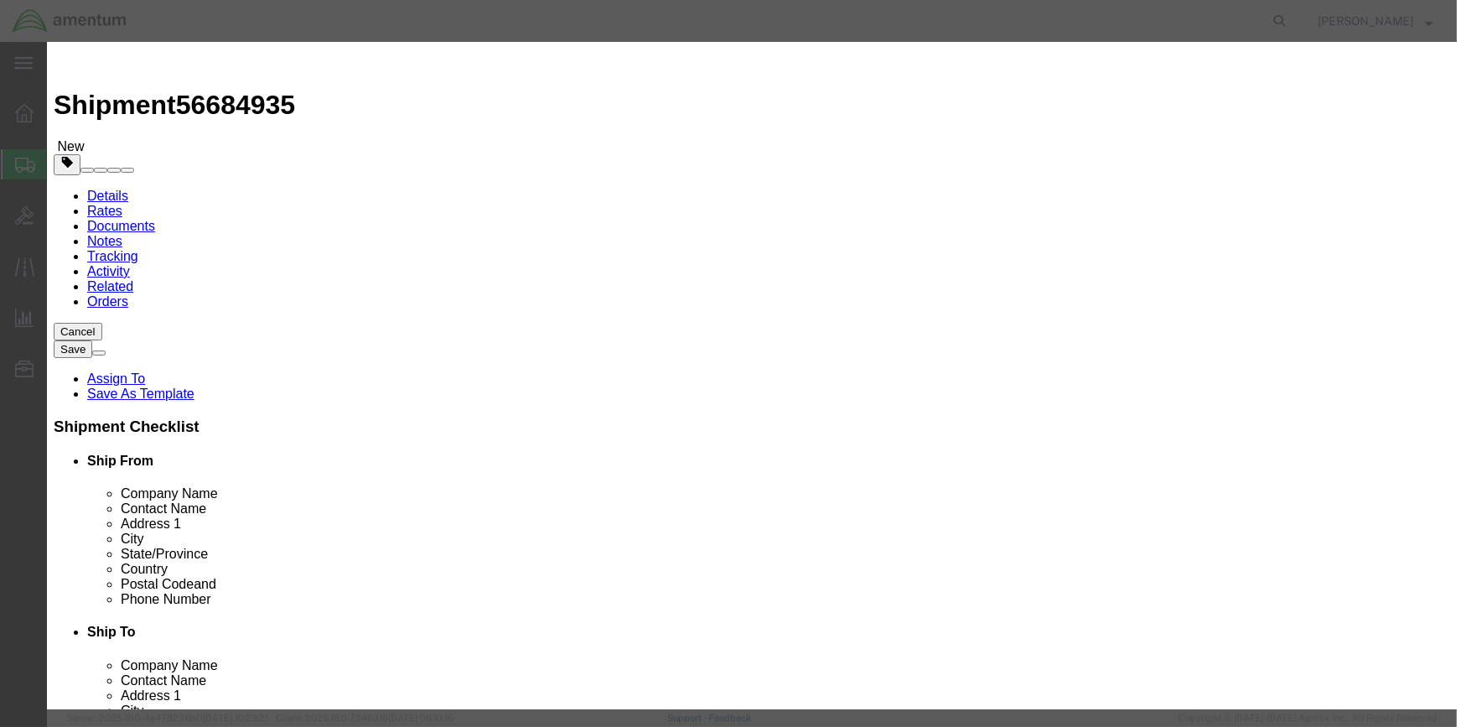
type input "7.7"
drag, startPoint x: 670, startPoint y: 444, endPoint x: 666, endPoint y: 427, distance: 17.3
click select "Select curies gallons kgs lbs liters milliliters"
select select "KGS"
click select "Select curies gallons kgs lbs liters milliliters"
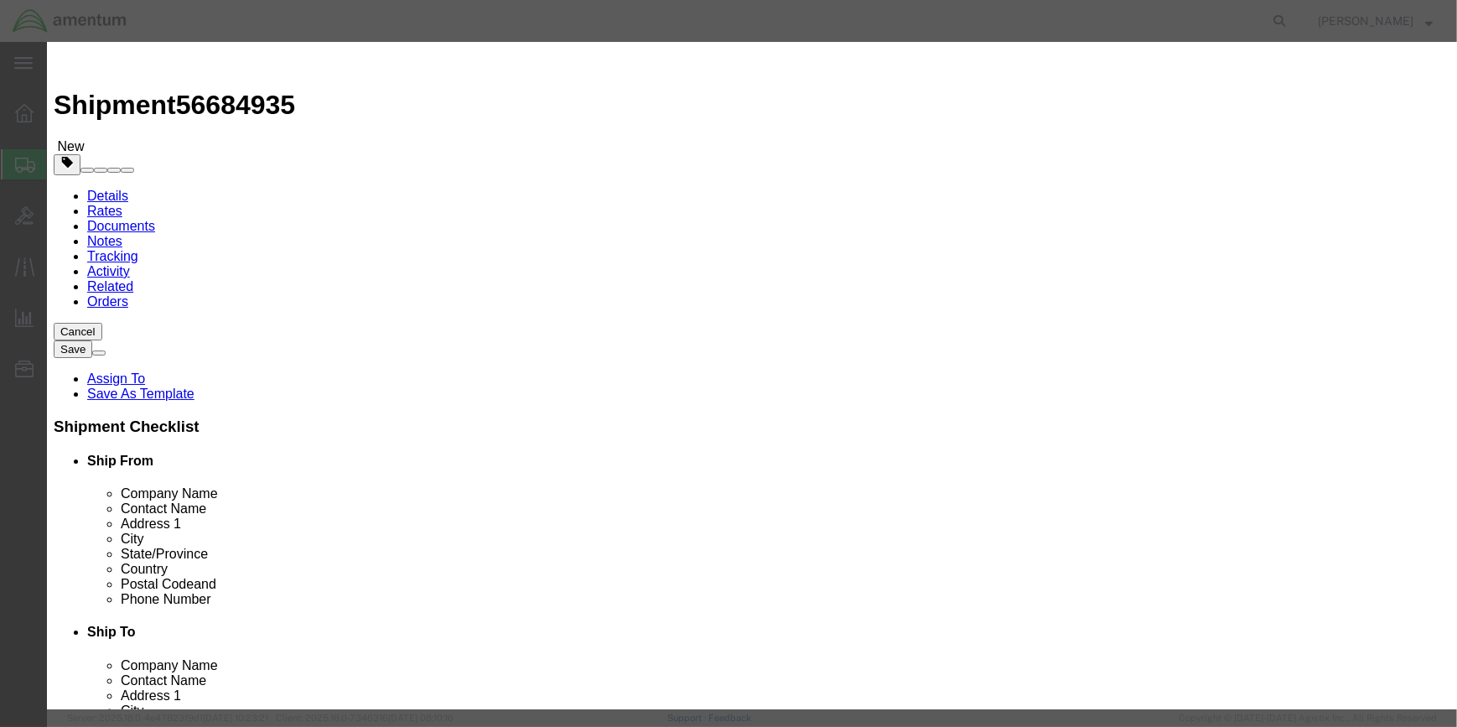
click input "text"
type input "CHEMTREC"
type input "CCN 216832"
type input "[PHONE_NUMBER]"
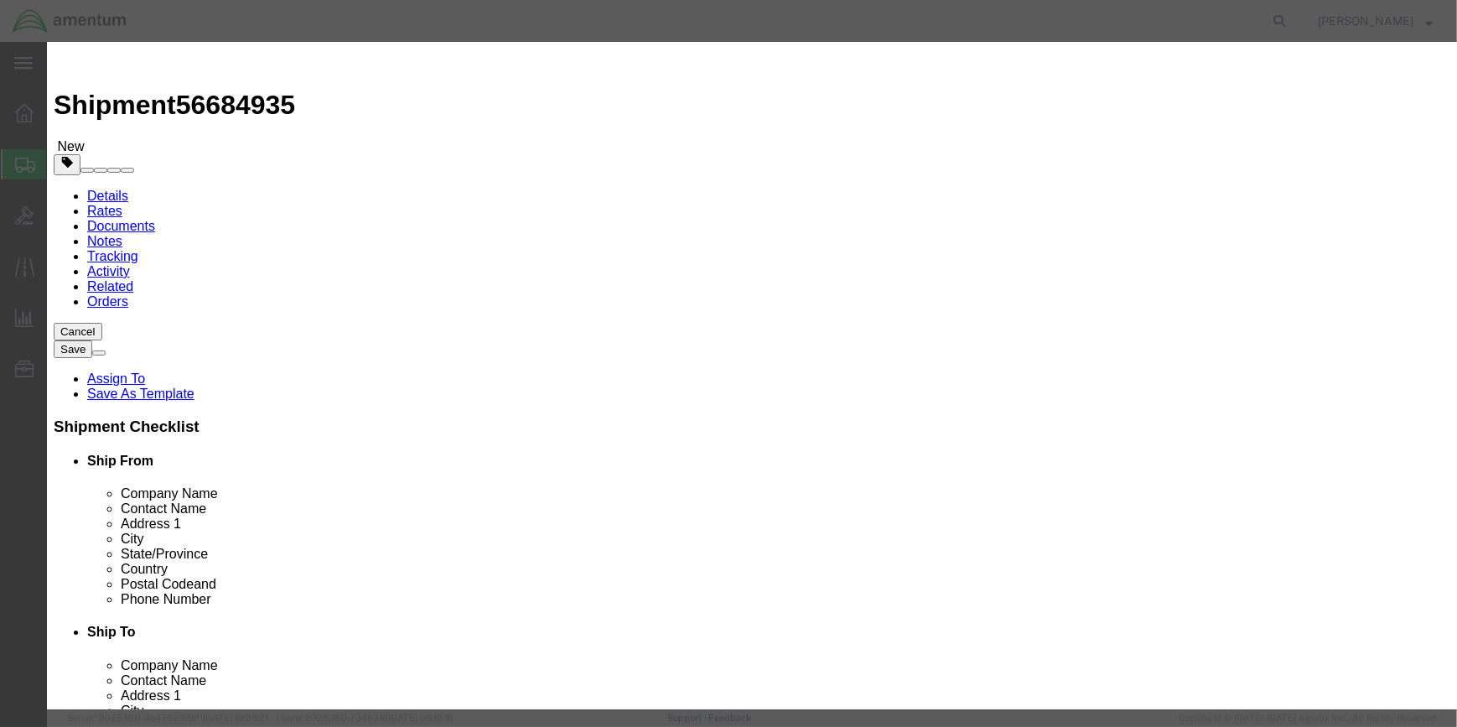
click button "Save & Close"
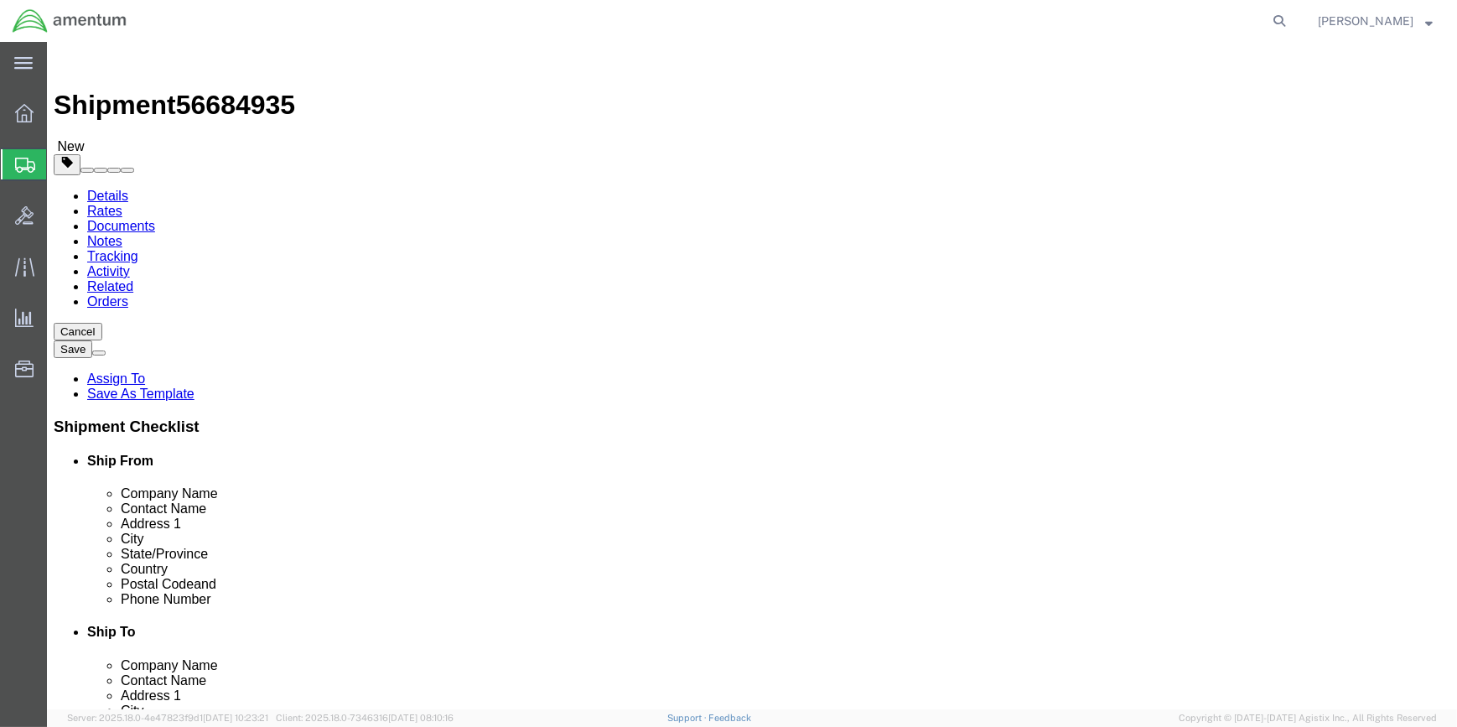
click button "Rate Shipment"
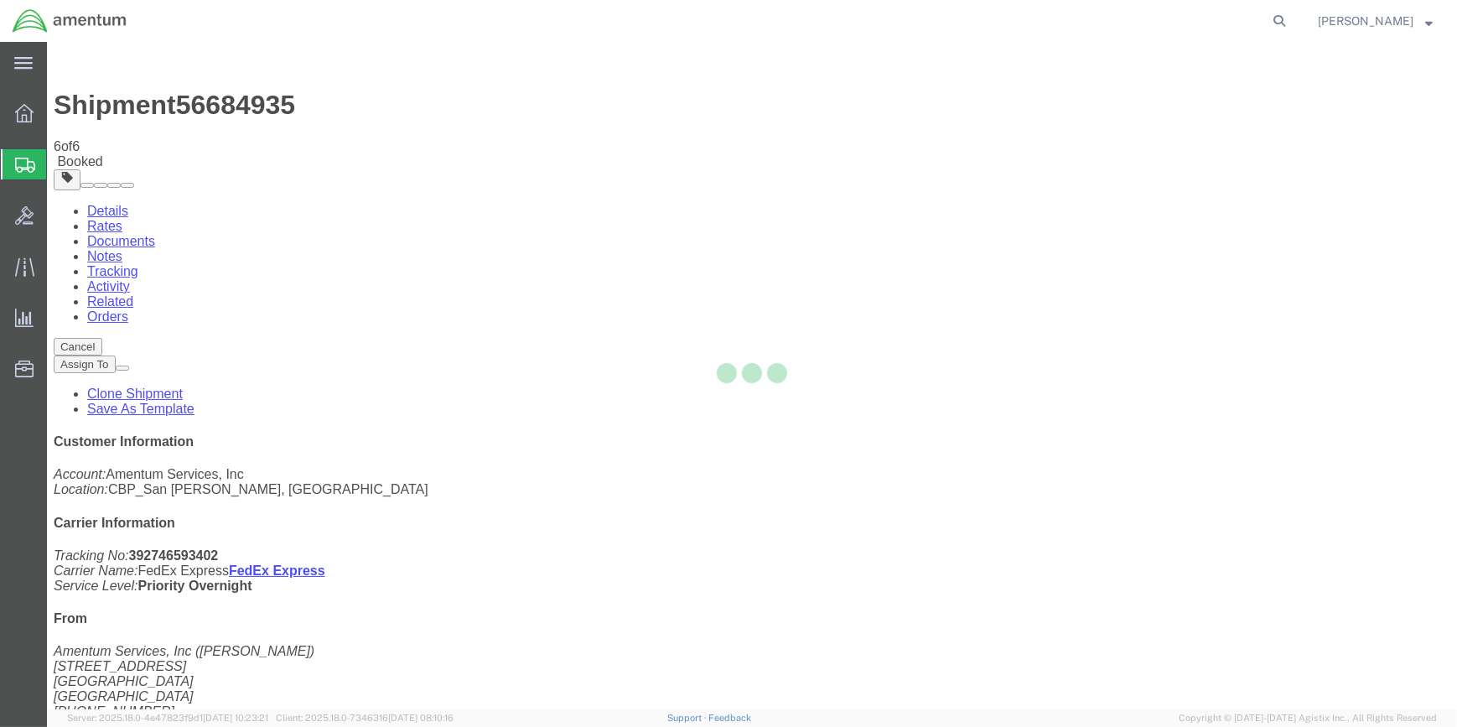
select select "49914"
select select "49939"
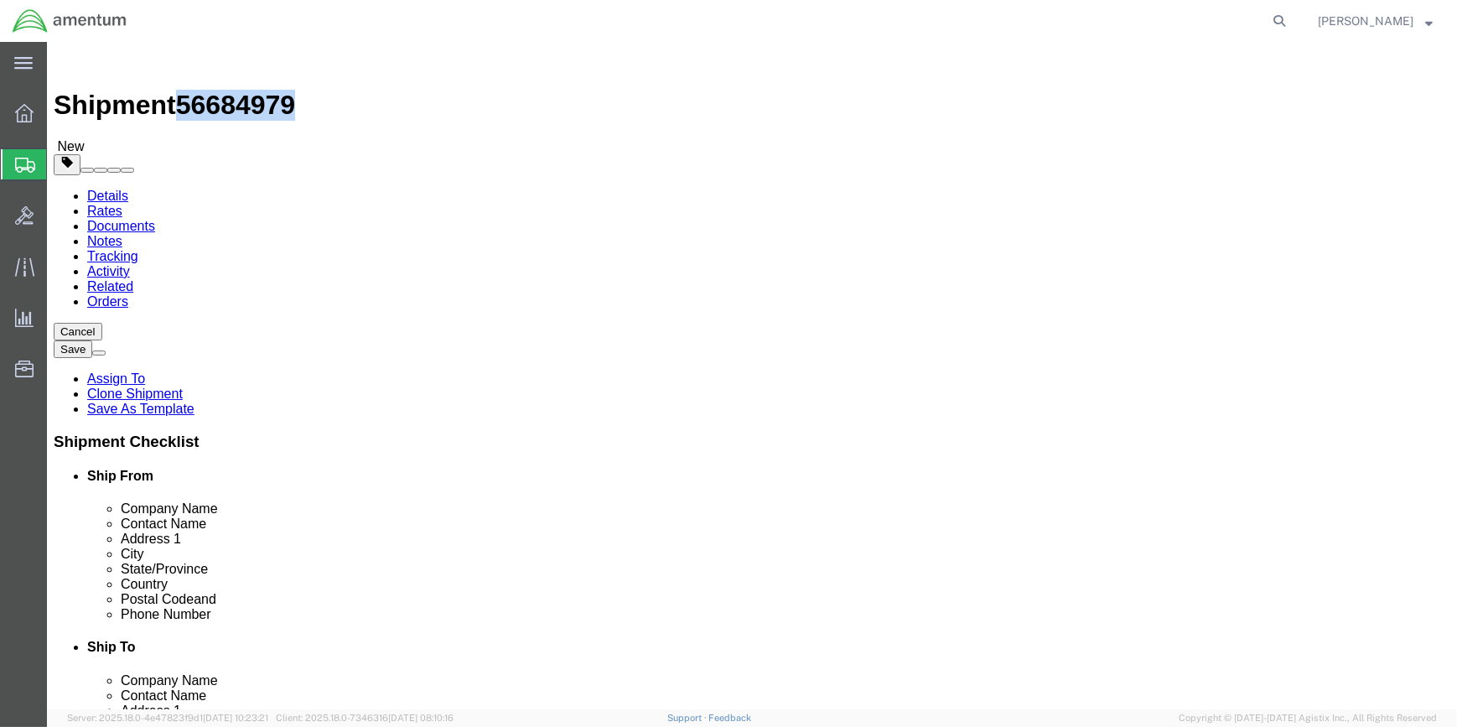
drag, startPoint x: 143, startPoint y: 18, endPoint x: 222, endPoint y: 19, distance: 78.8
click div "Shipment 56684979 New"
copy span "56684979"
type input "LRT"
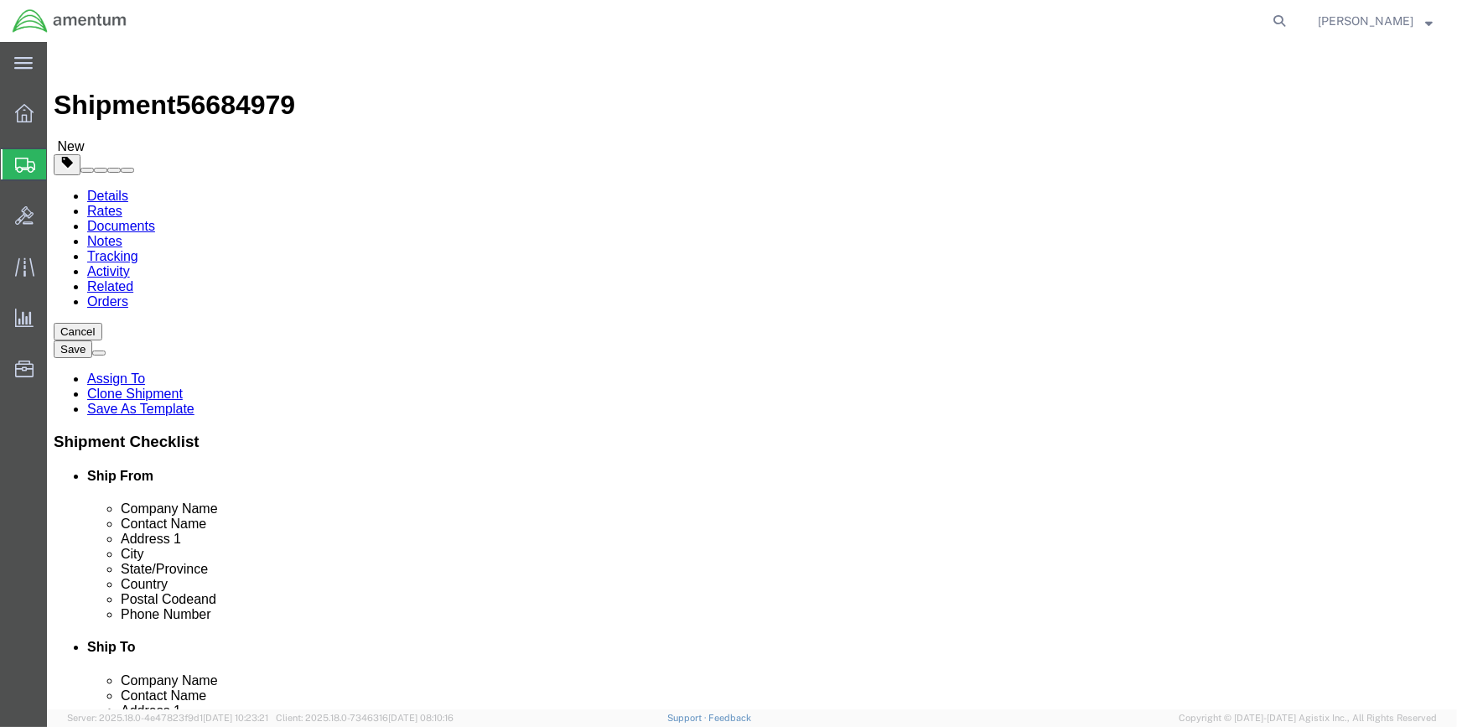
select select "49940"
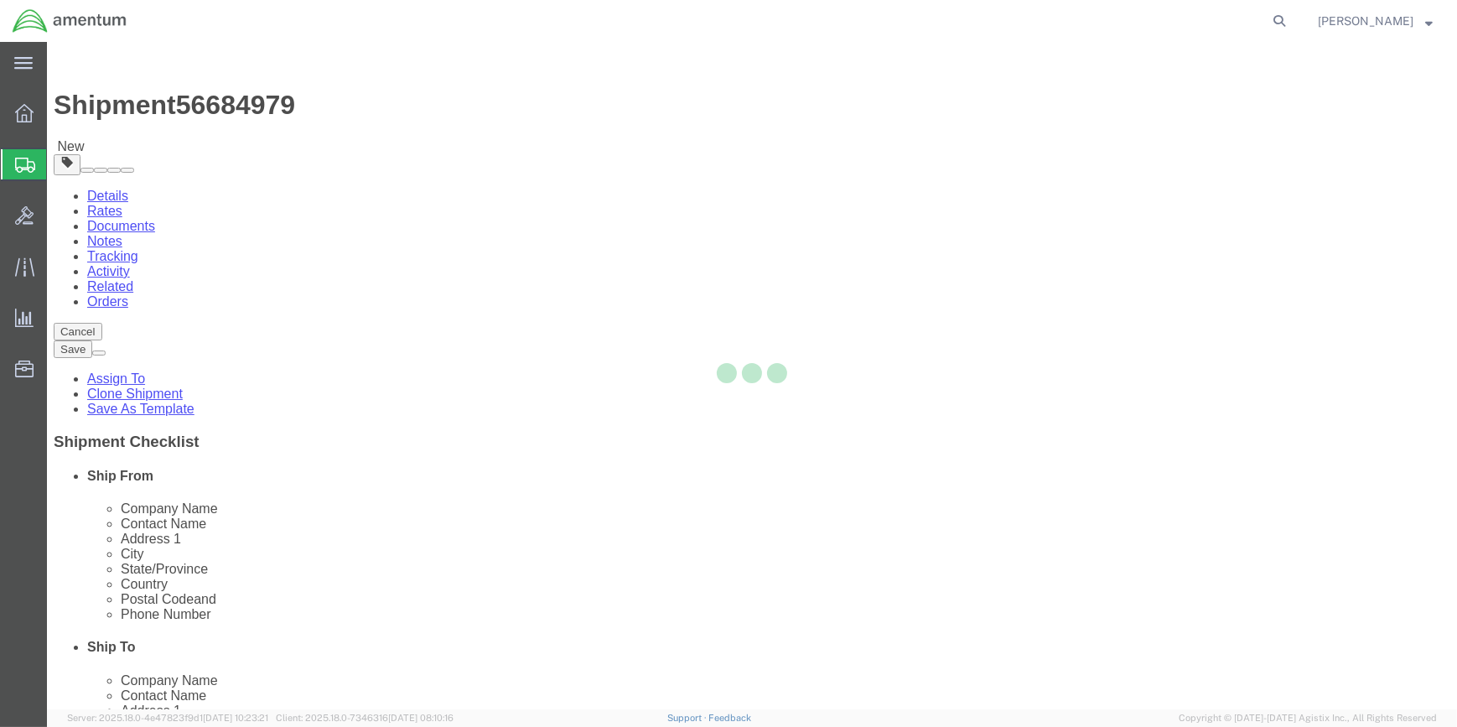
type input "[PERSON_NAME][GEOGRAPHIC_DATA]"
type input "[STREET_ADDRESS][PERSON_NAME]"
type input "Hangar 3"
type input "Laredo"
type input "78041"
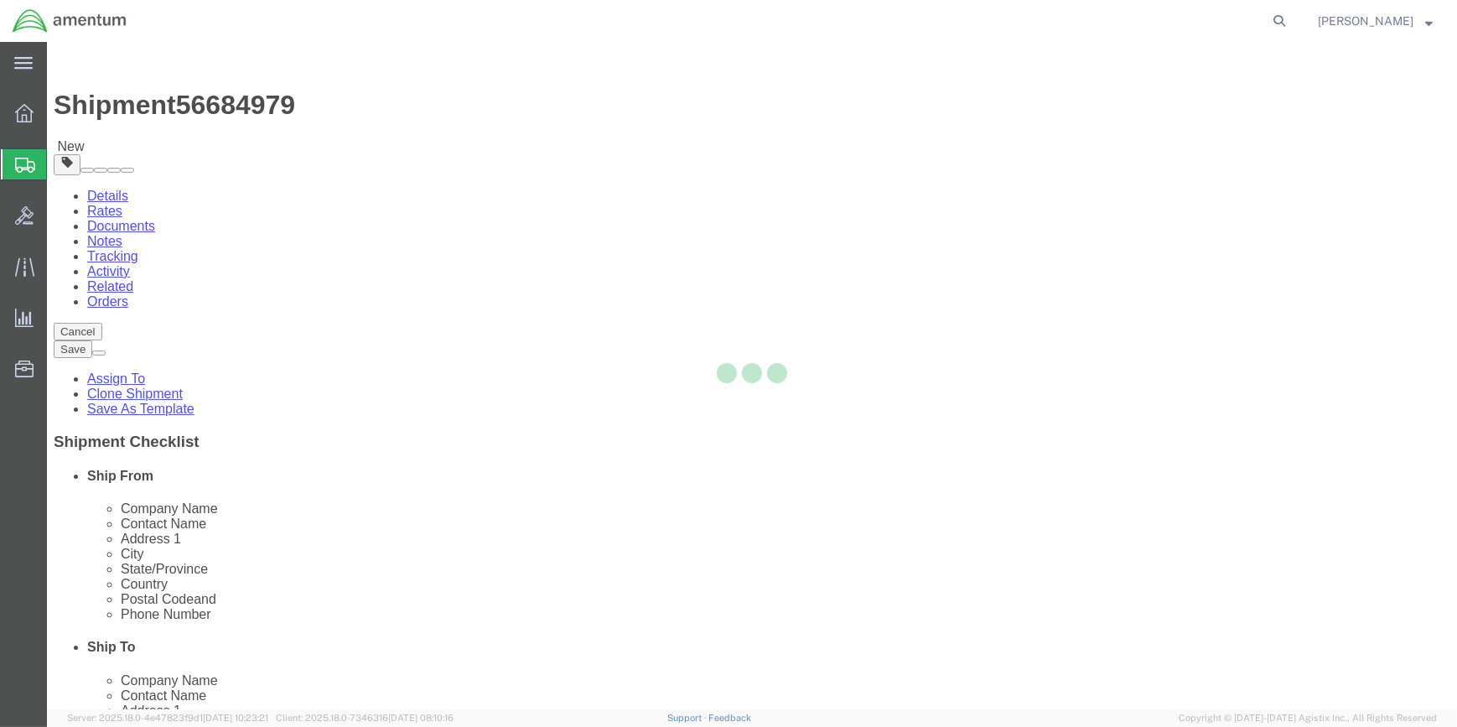
type input "[PHONE_NUMBER]"
type input "[EMAIL_ADDRESS][PERSON_NAME][DOMAIN_NAME]"
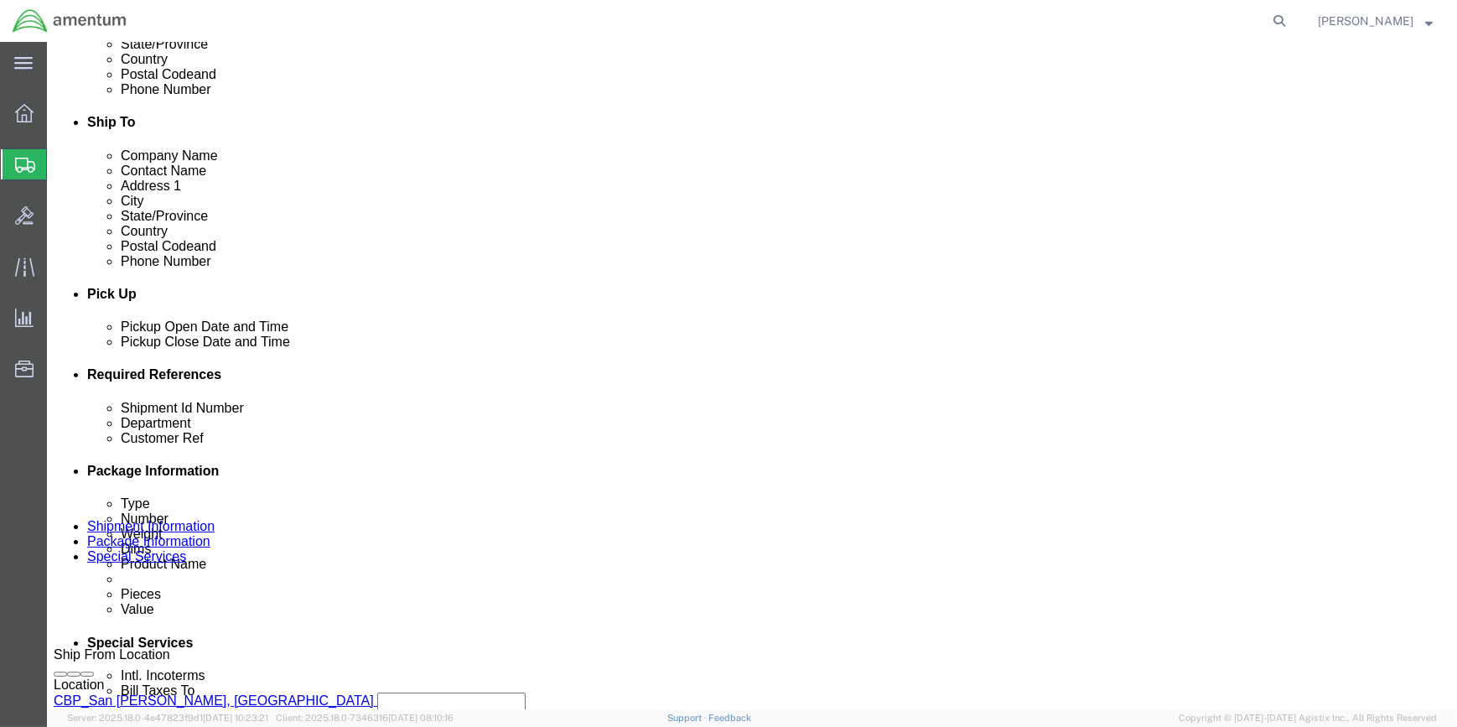
scroll to position [610, 0]
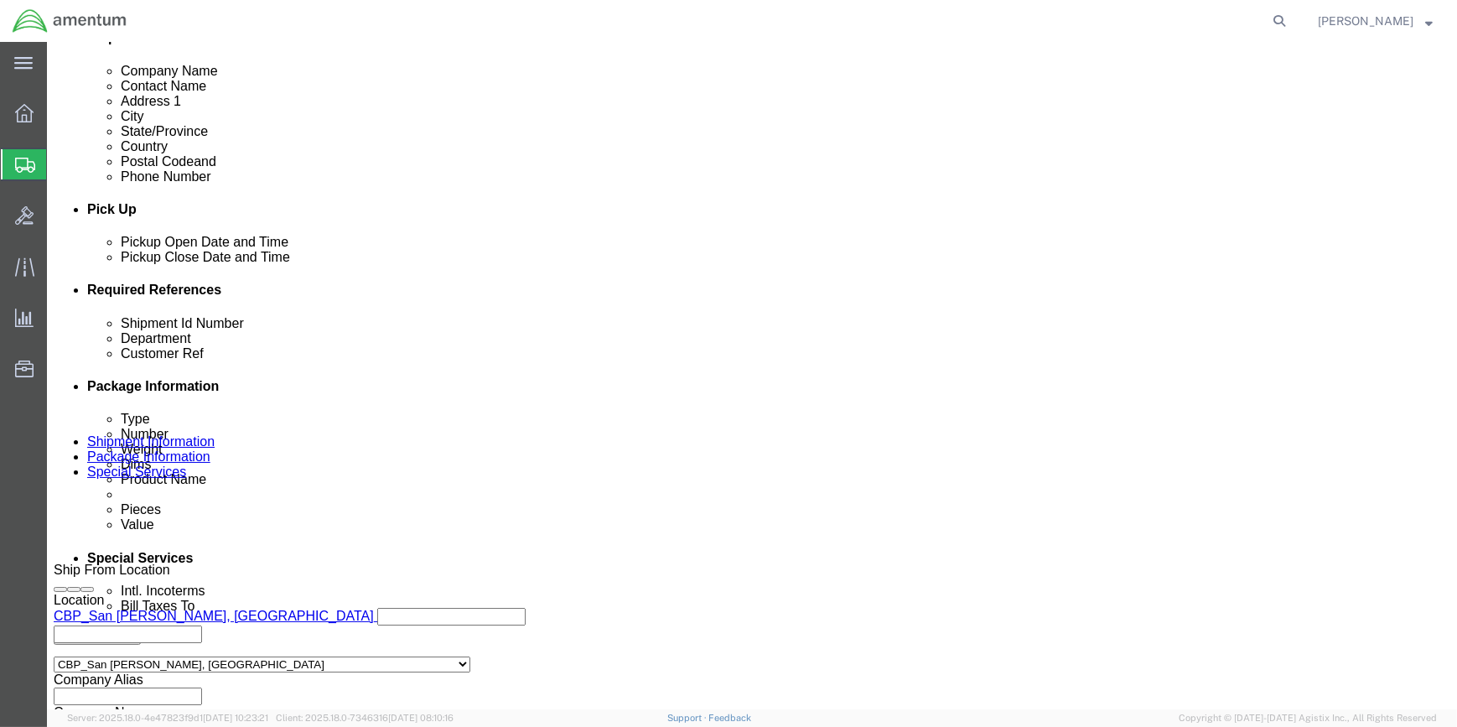
click input "56684935"
type input "5"
paste input "56684979"
type input "56684979"
click input "328092"
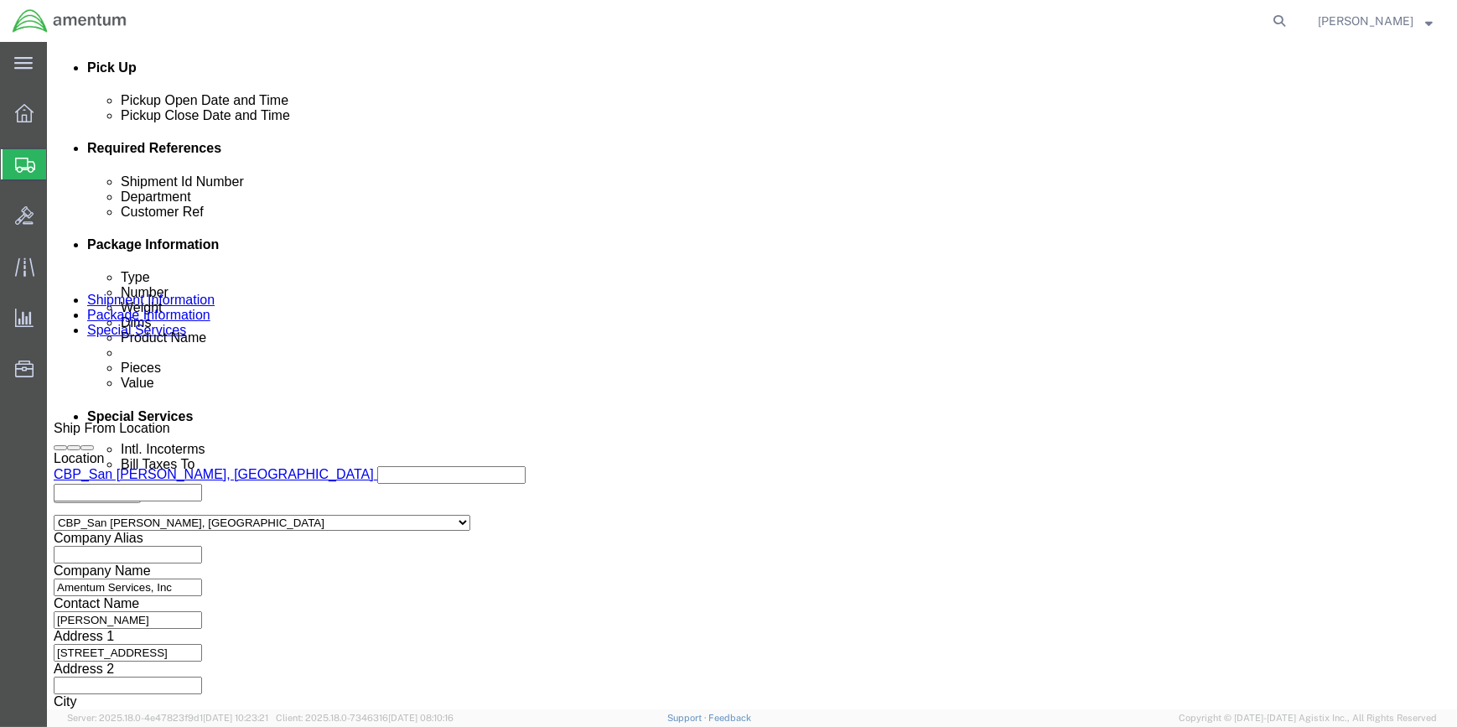
scroll to position [803, 0]
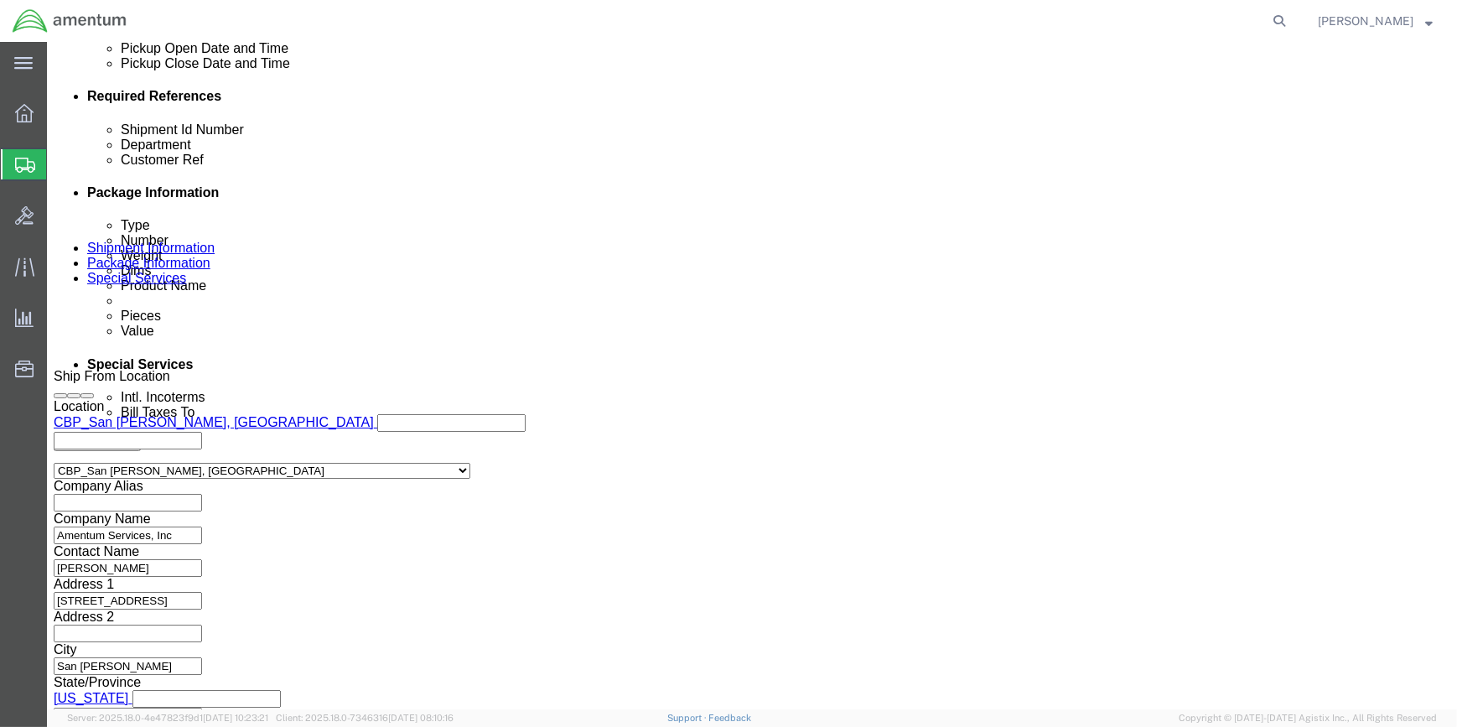
type input "328180"
click button "Continue"
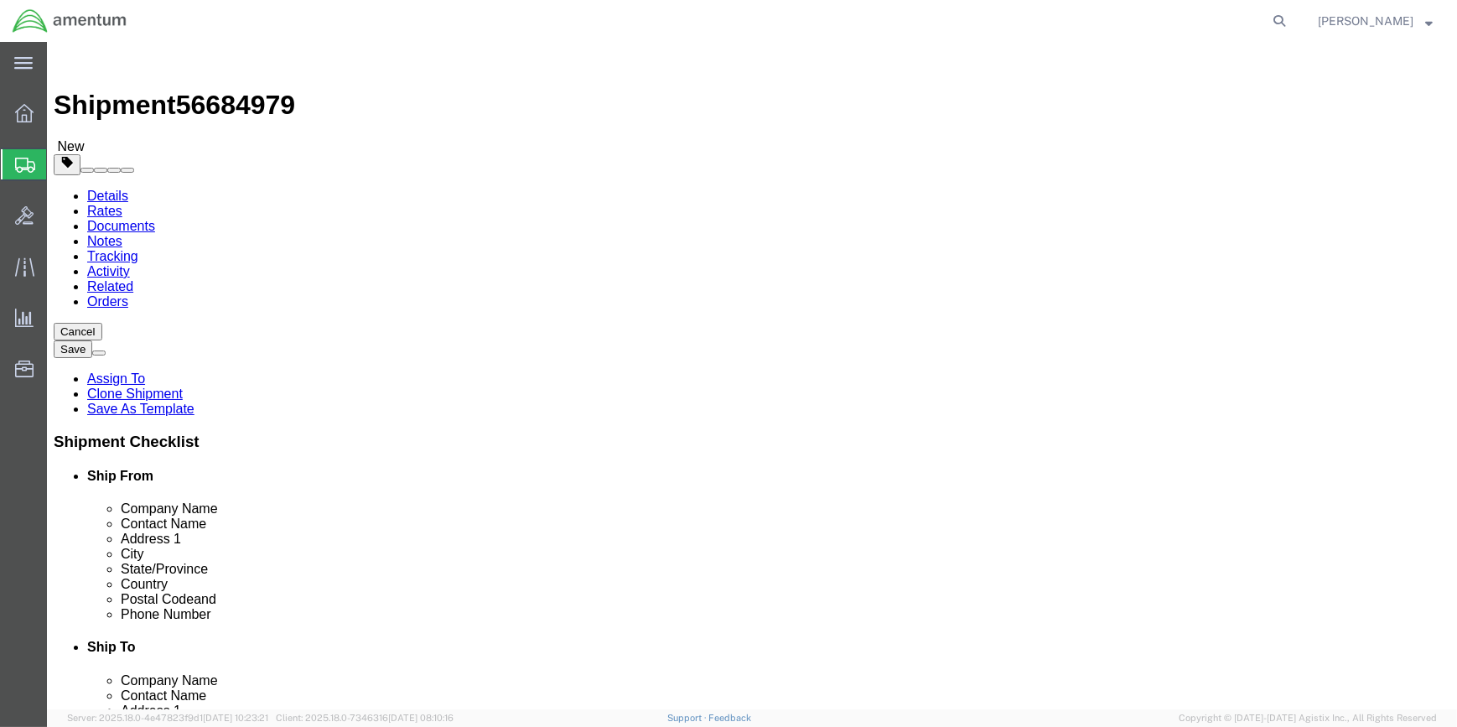
click dd "0.24 USD"
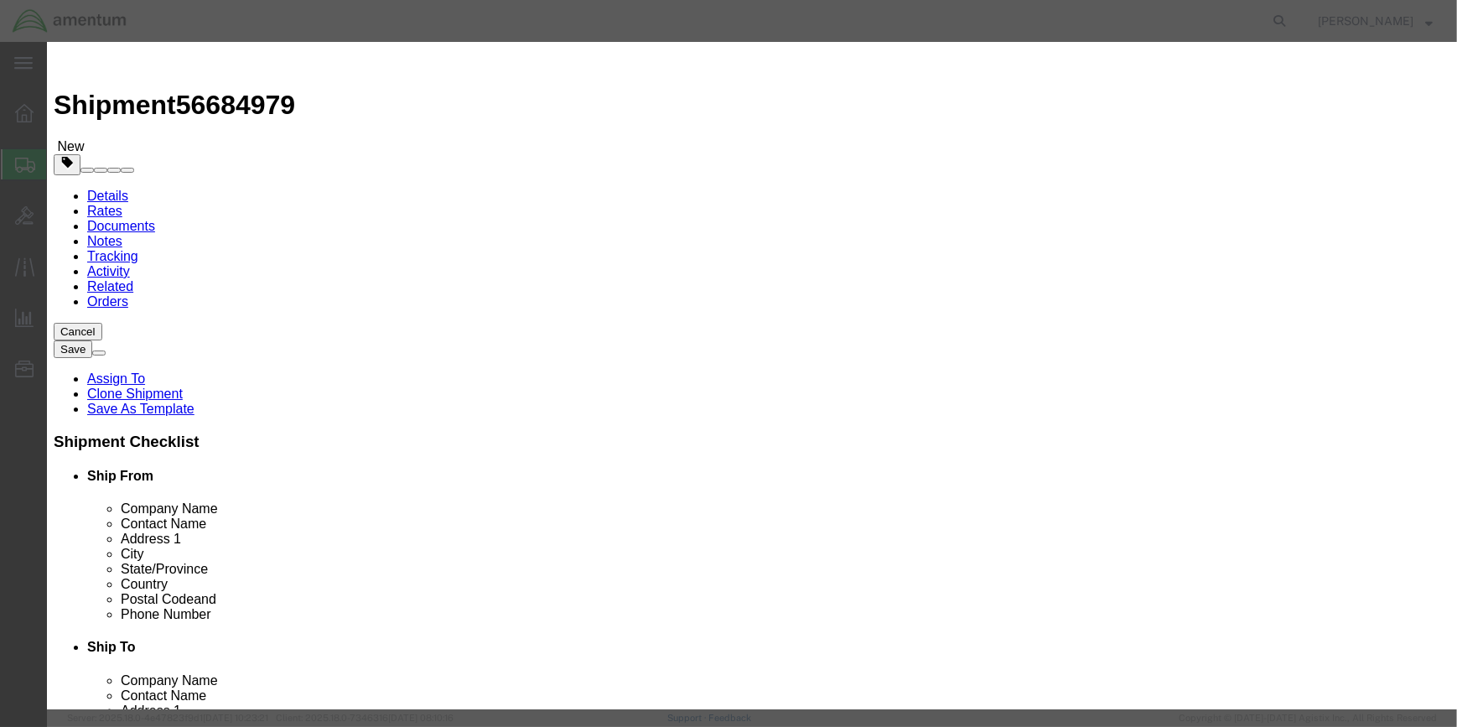
click input "CBP-062"
type input "CBP-005"
click button "Save & Close"
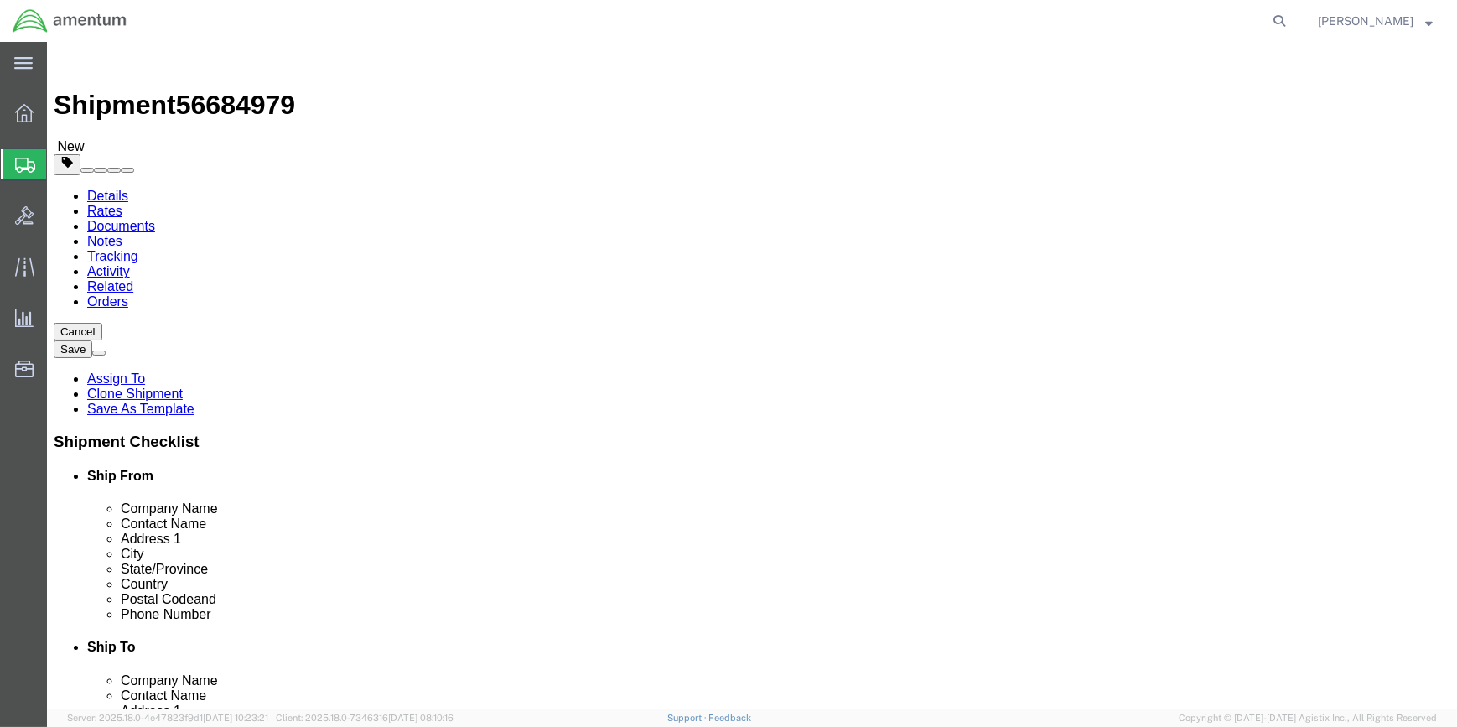
click icon
click button "Rate Shipment"
